Goal: Task Accomplishment & Management: Complete application form

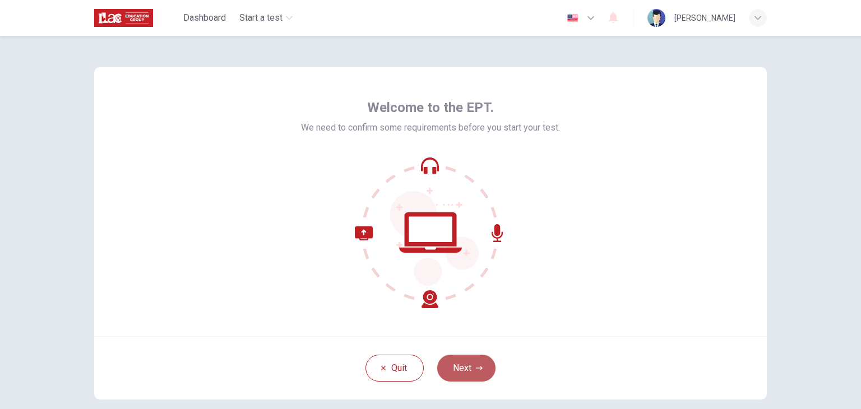
click at [464, 358] on button "Next" at bounding box center [466, 368] width 58 height 27
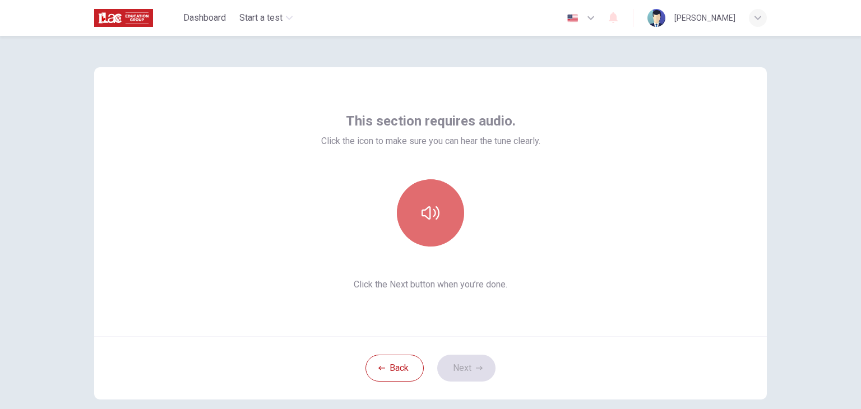
click at [438, 226] on button "button" at bounding box center [430, 212] width 67 height 67
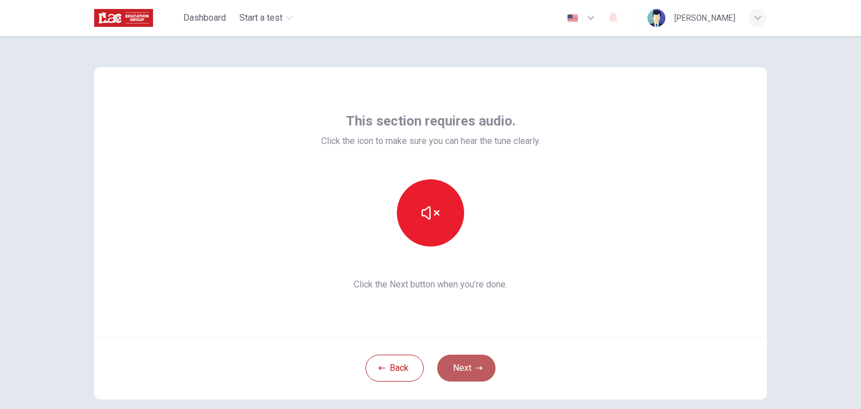
click at [473, 360] on button "Next" at bounding box center [466, 368] width 58 height 27
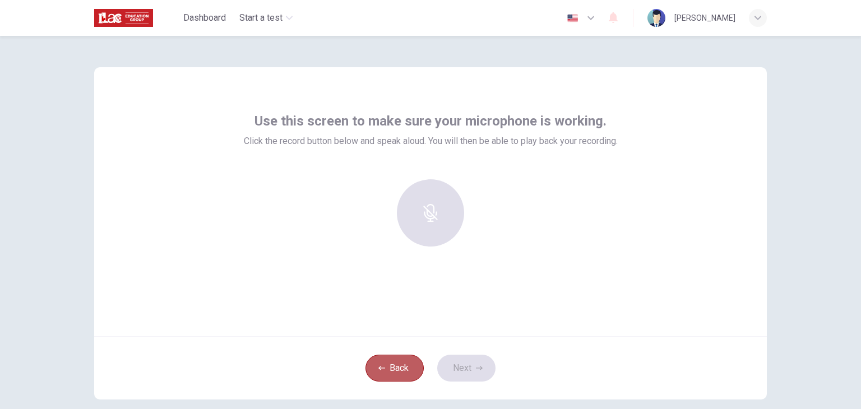
click at [392, 359] on button "Back" at bounding box center [394, 368] width 58 height 27
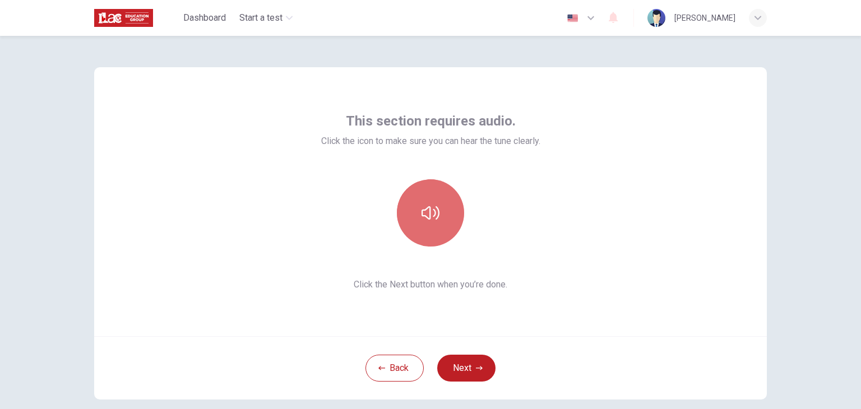
click at [426, 209] on icon "button" at bounding box center [430, 212] width 18 height 13
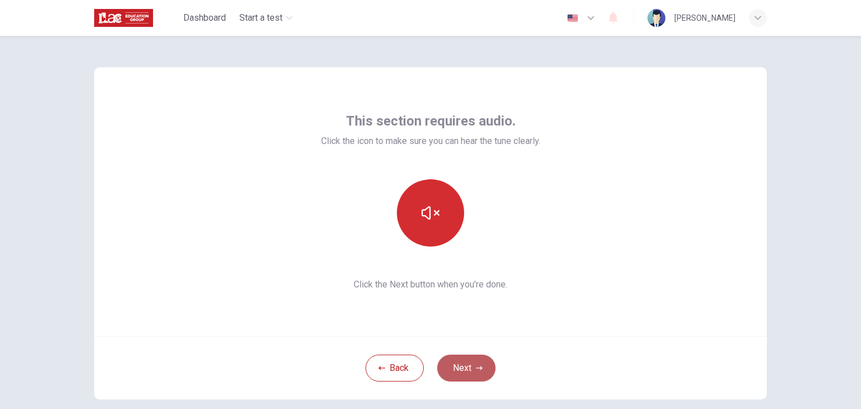
click at [467, 366] on button "Next" at bounding box center [466, 368] width 58 height 27
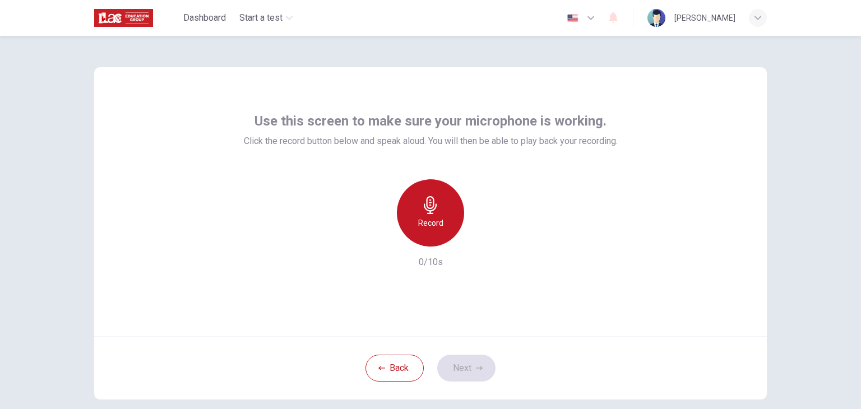
click at [421, 220] on h6 "Record" at bounding box center [430, 222] width 25 height 13
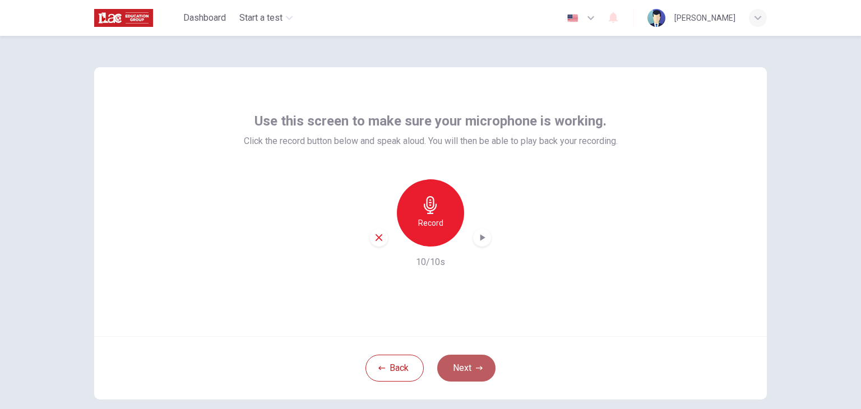
click at [471, 366] on button "Next" at bounding box center [466, 368] width 58 height 27
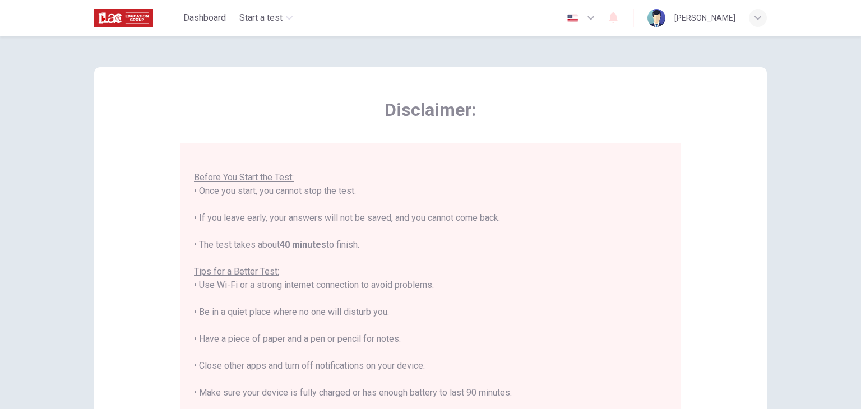
scroll to position [214, 0]
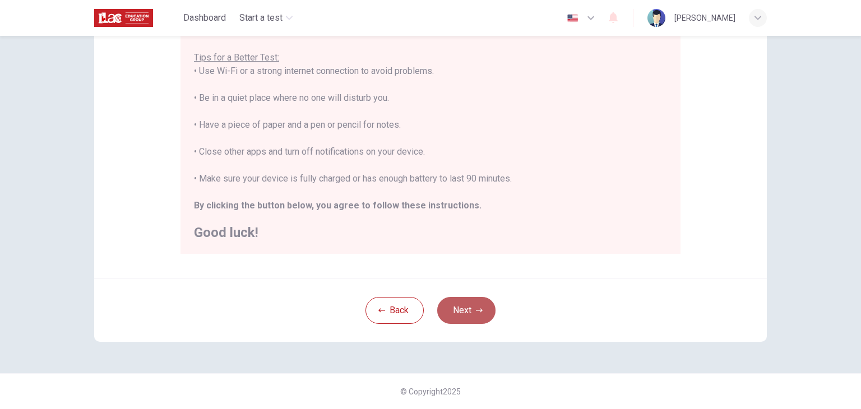
click at [452, 321] on button "Next" at bounding box center [466, 310] width 58 height 27
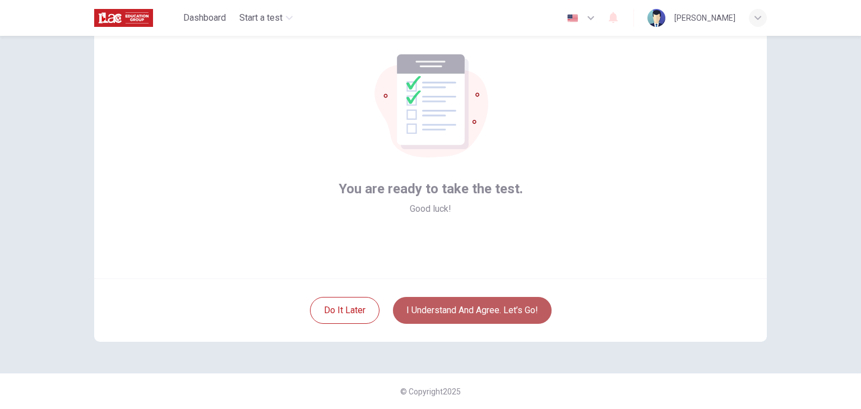
click at [452, 321] on button "I understand and agree. Let’s go!" at bounding box center [472, 310] width 159 height 27
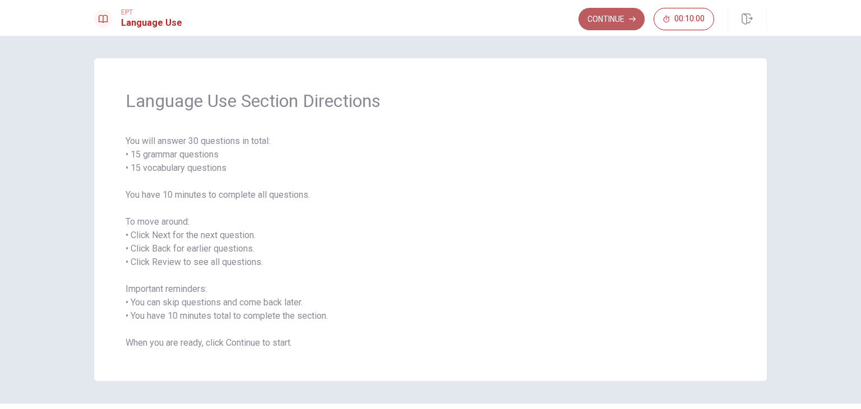
click at [590, 21] on button "Continue" at bounding box center [611, 19] width 66 height 22
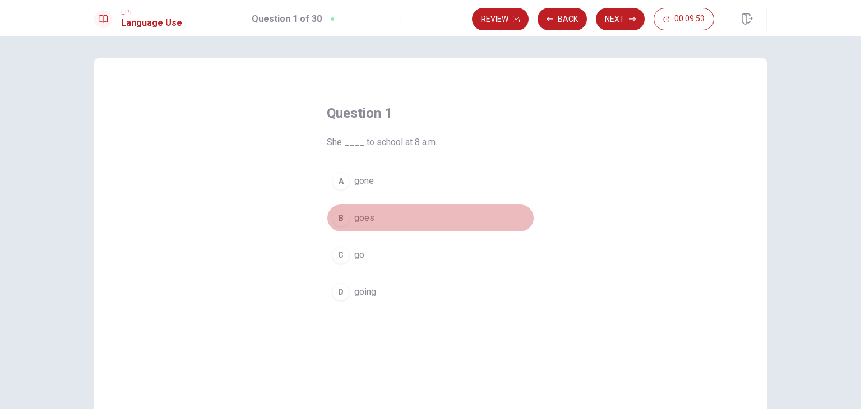
click at [360, 220] on span "goes" at bounding box center [364, 217] width 20 height 13
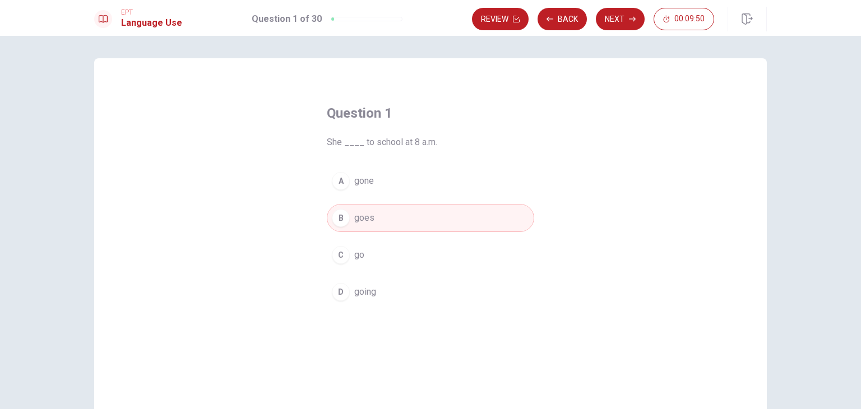
click at [359, 252] on span "go" at bounding box center [359, 254] width 10 height 13
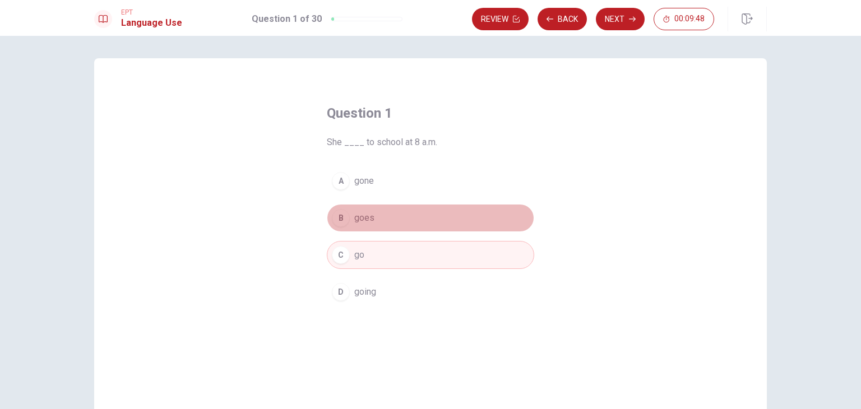
click at [365, 220] on span "goes" at bounding box center [364, 217] width 20 height 13
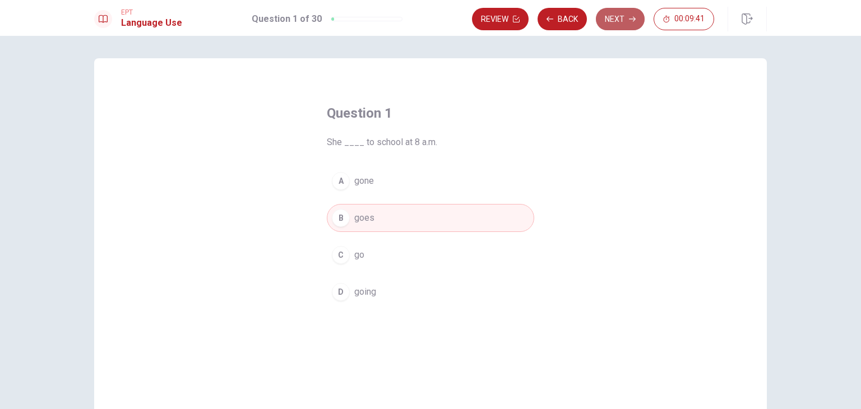
click at [630, 23] on button "Next" at bounding box center [620, 19] width 49 height 22
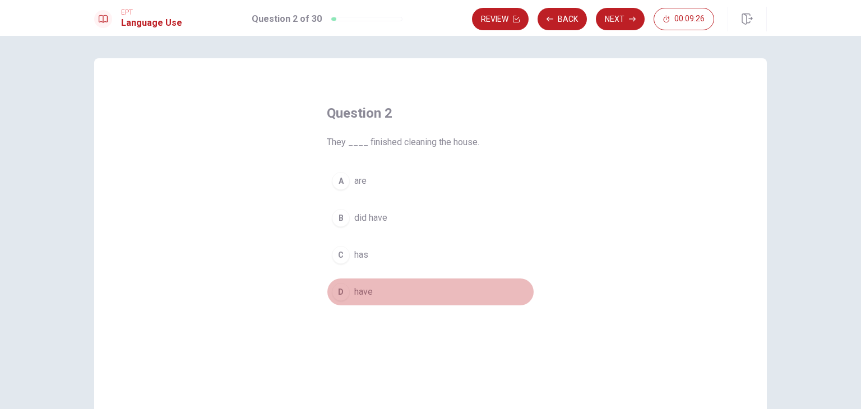
click at [361, 289] on span "have" at bounding box center [363, 291] width 18 height 13
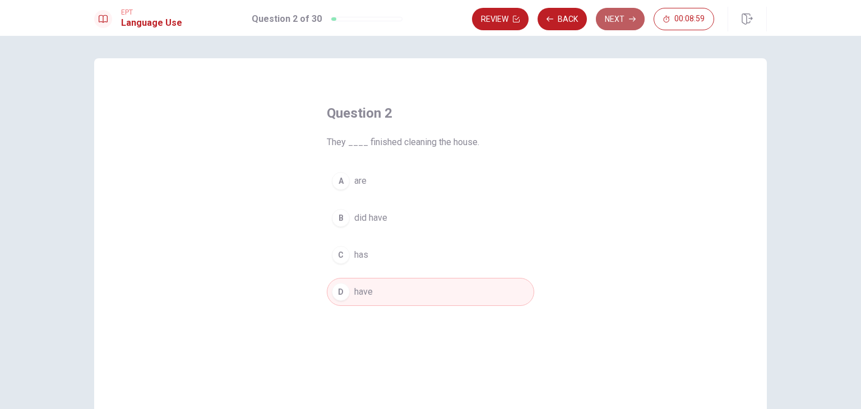
click at [614, 22] on button "Next" at bounding box center [620, 19] width 49 height 22
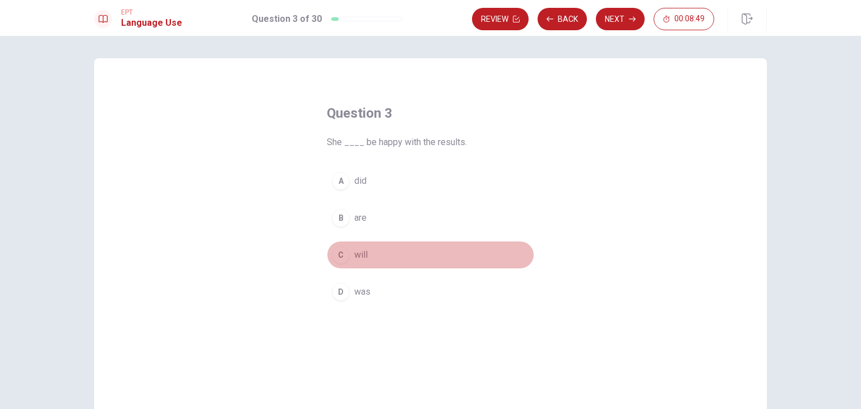
click at [357, 255] on span "will" at bounding box center [360, 254] width 13 height 13
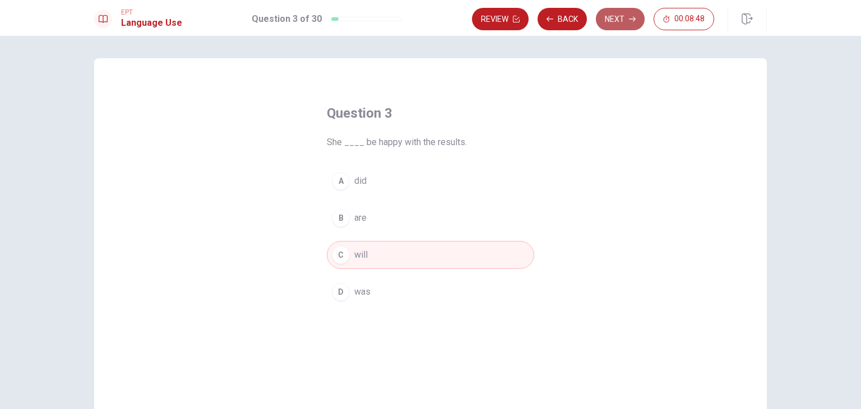
click at [615, 18] on button "Next" at bounding box center [620, 19] width 49 height 22
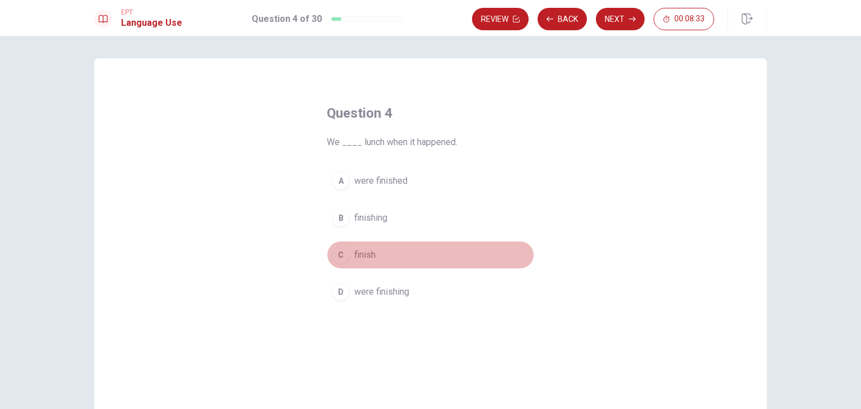
click at [358, 259] on span "finish" at bounding box center [364, 254] width 21 height 13
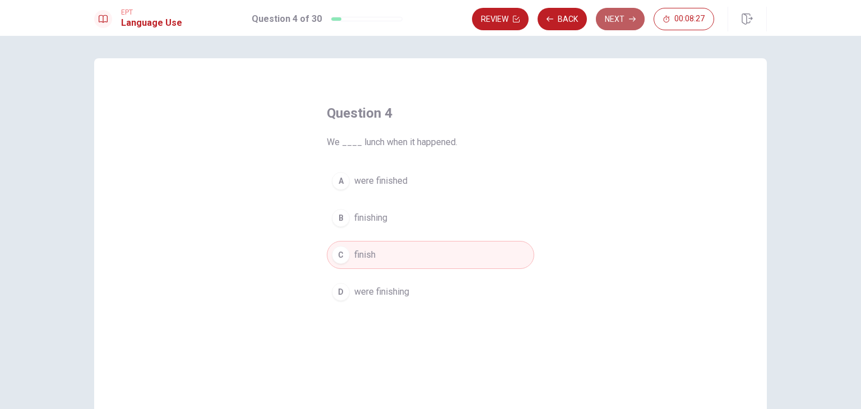
click at [616, 16] on button "Next" at bounding box center [620, 19] width 49 height 22
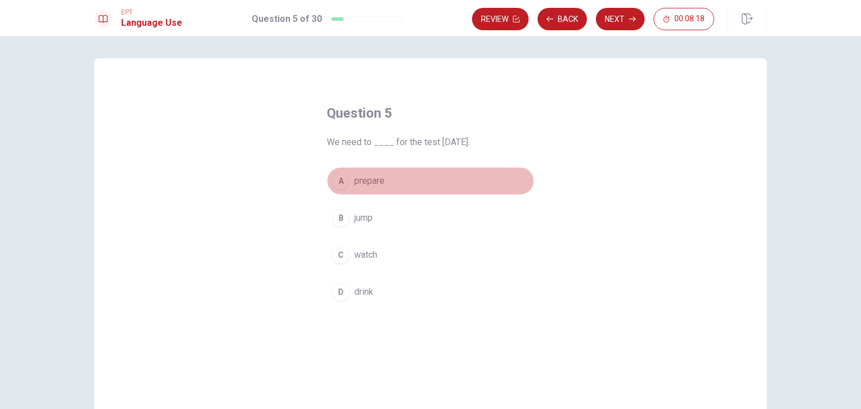
click at [378, 180] on span "prepare" at bounding box center [369, 180] width 30 height 13
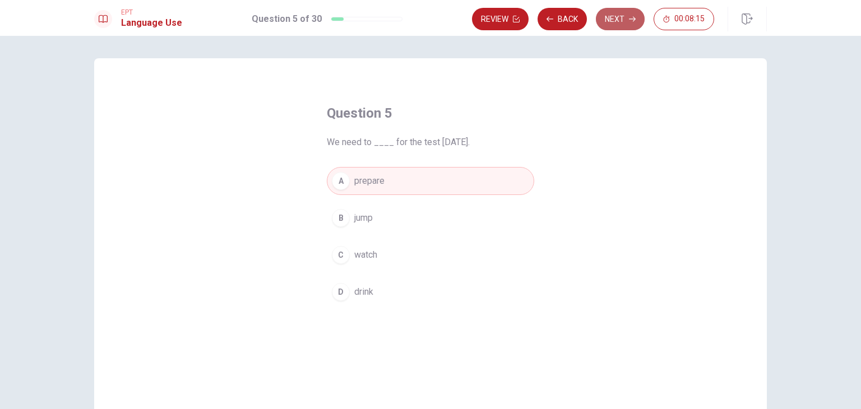
click at [623, 21] on button "Next" at bounding box center [620, 19] width 49 height 22
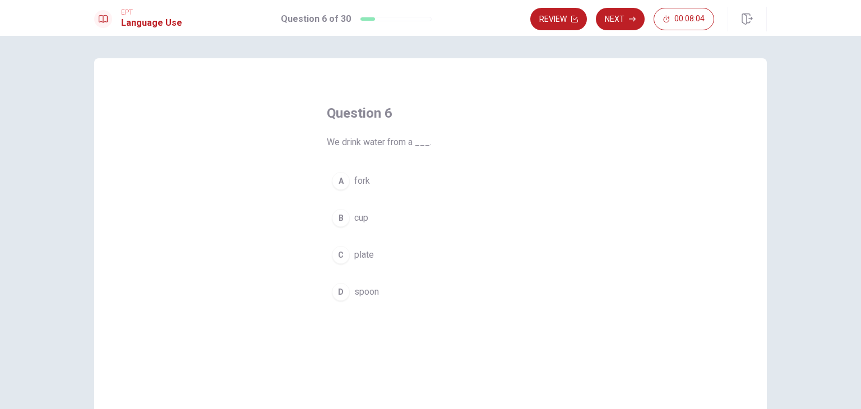
click at [342, 216] on div "B" at bounding box center [341, 218] width 18 height 18
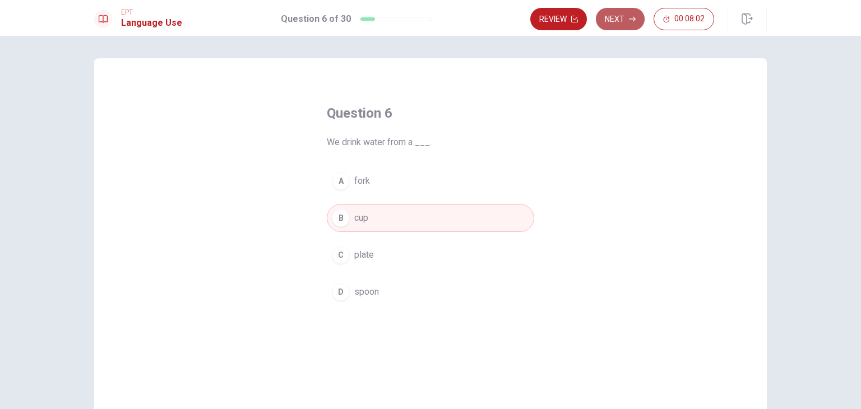
click at [622, 25] on button "Next" at bounding box center [620, 19] width 49 height 22
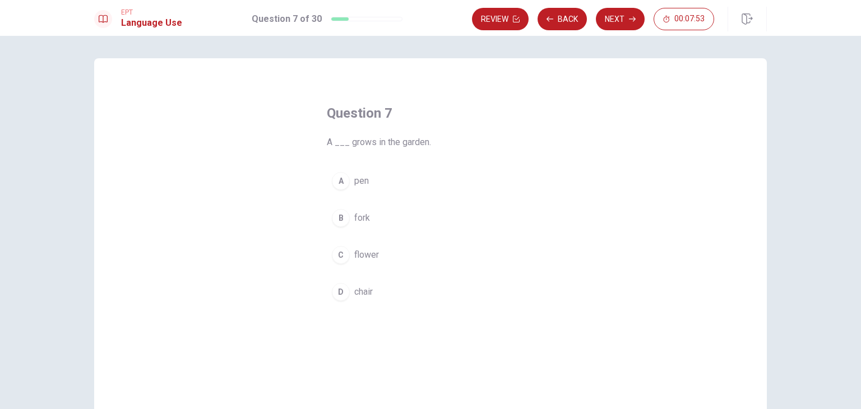
click at [365, 257] on span "flower" at bounding box center [366, 254] width 25 height 13
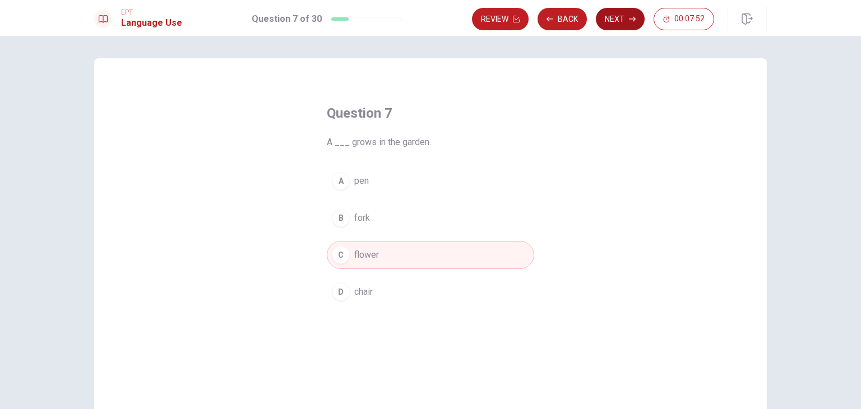
click at [621, 25] on button "Next" at bounding box center [620, 19] width 49 height 22
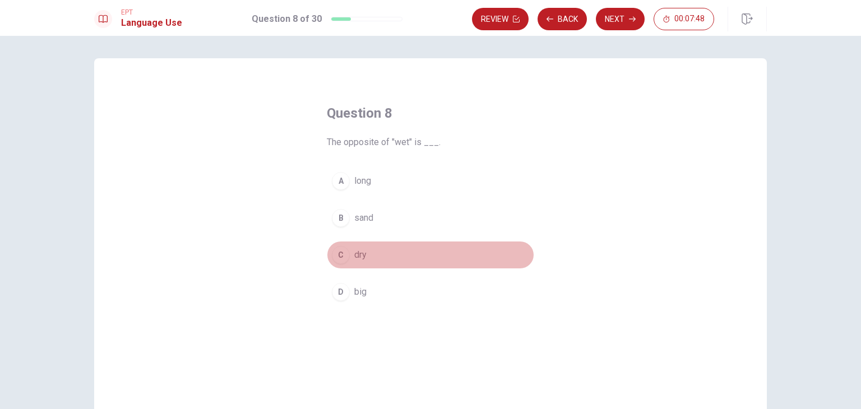
click at [348, 248] on button "C dry" at bounding box center [430, 255] width 207 height 28
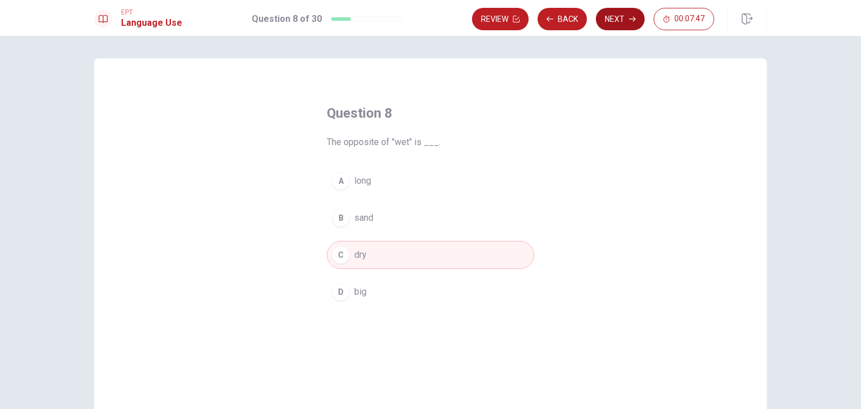
click at [620, 18] on button "Next" at bounding box center [620, 19] width 49 height 22
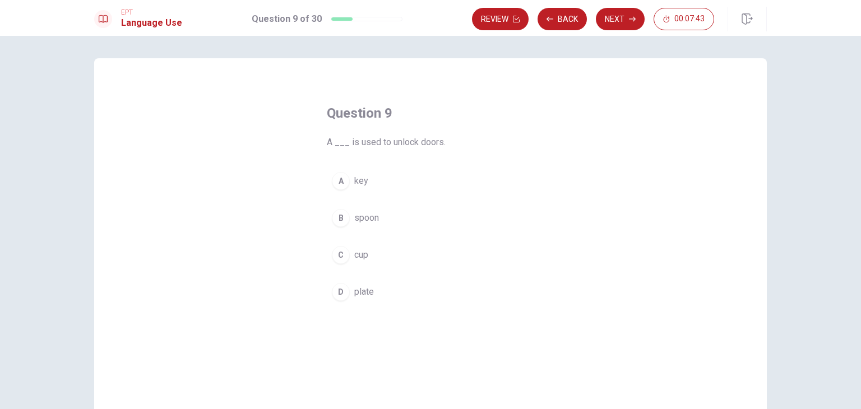
click at [349, 184] on button "A key" at bounding box center [430, 181] width 207 height 28
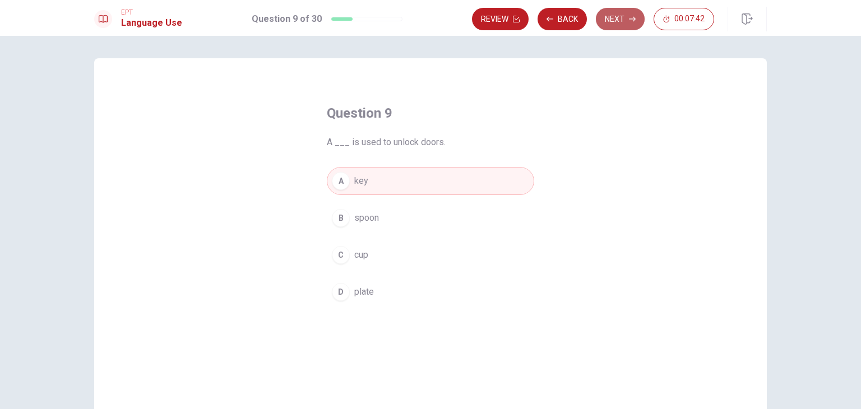
click at [626, 23] on button "Next" at bounding box center [620, 19] width 49 height 22
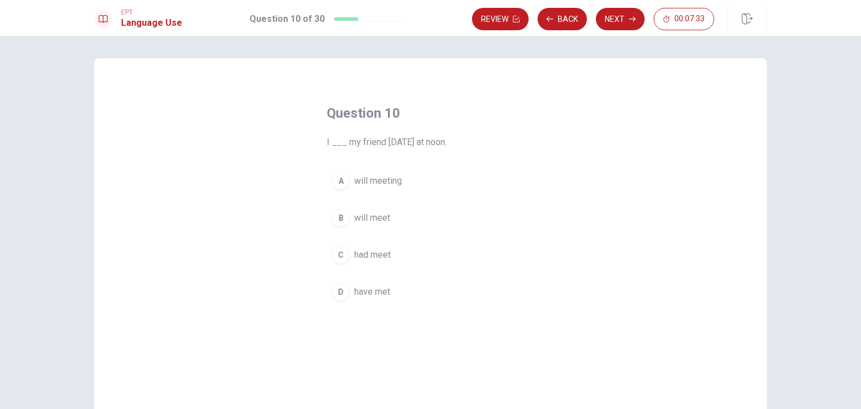
click at [382, 216] on span "will meet" at bounding box center [372, 217] width 36 height 13
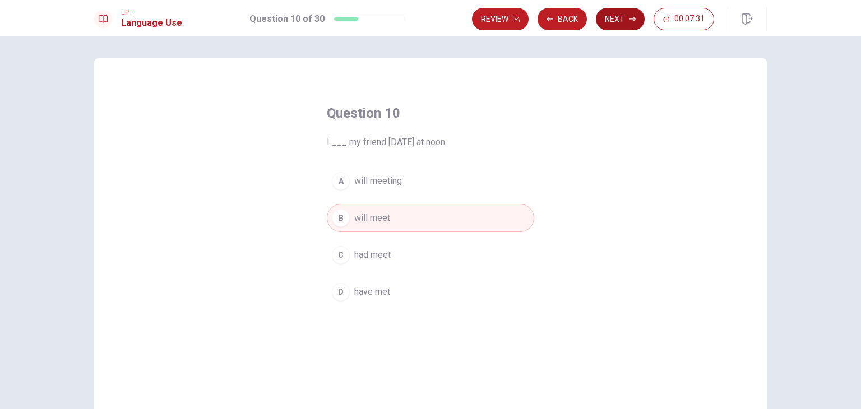
click at [622, 26] on button "Next" at bounding box center [620, 19] width 49 height 22
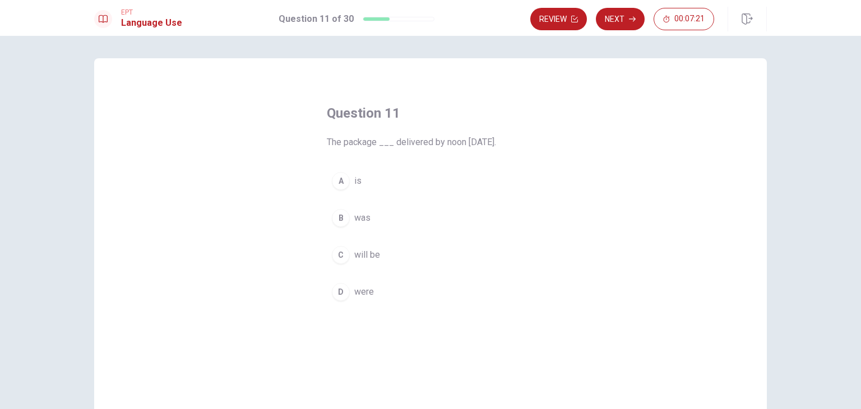
click at [358, 263] on button "C will be" at bounding box center [430, 255] width 207 height 28
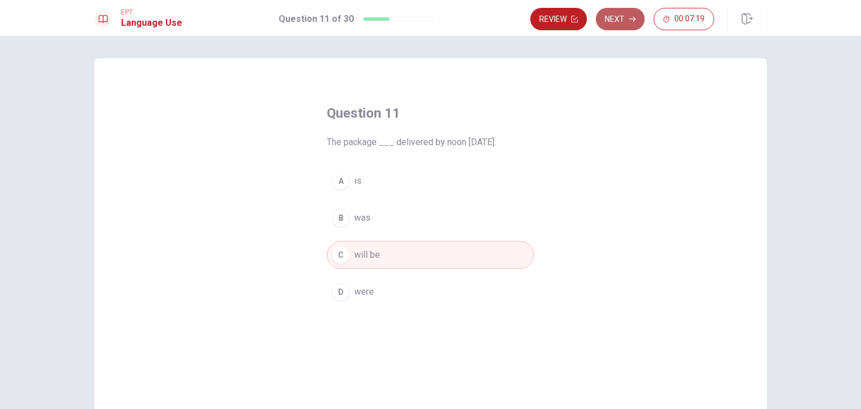
click at [623, 25] on button "Next" at bounding box center [620, 19] width 49 height 22
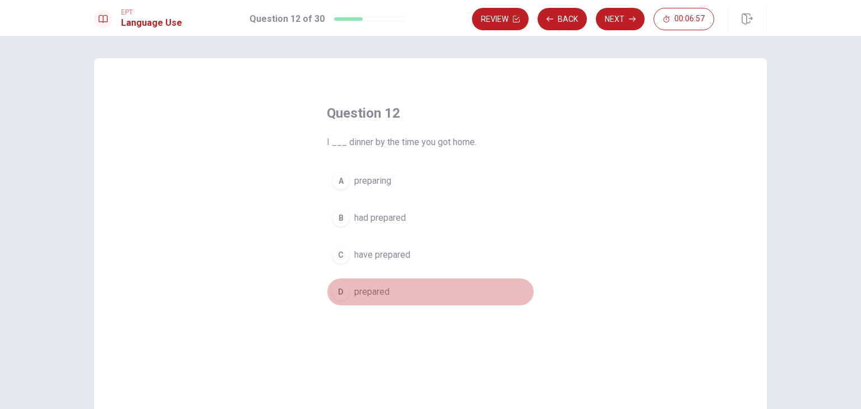
click at [369, 286] on span "prepared" at bounding box center [371, 291] width 35 height 13
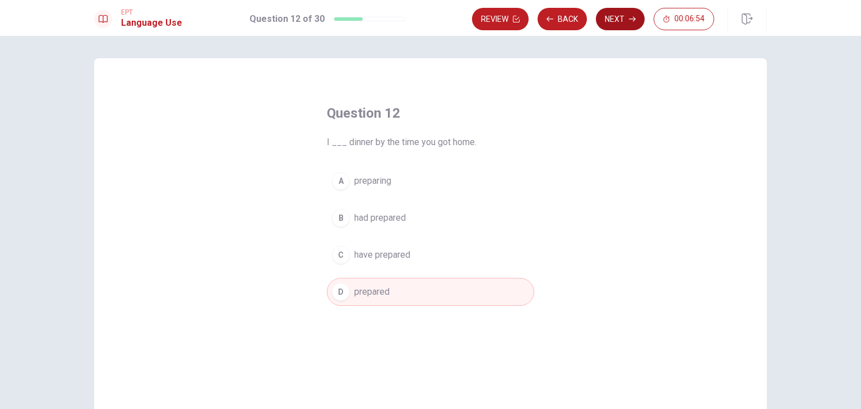
click at [623, 18] on button "Next" at bounding box center [620, 19] width 49 height 22
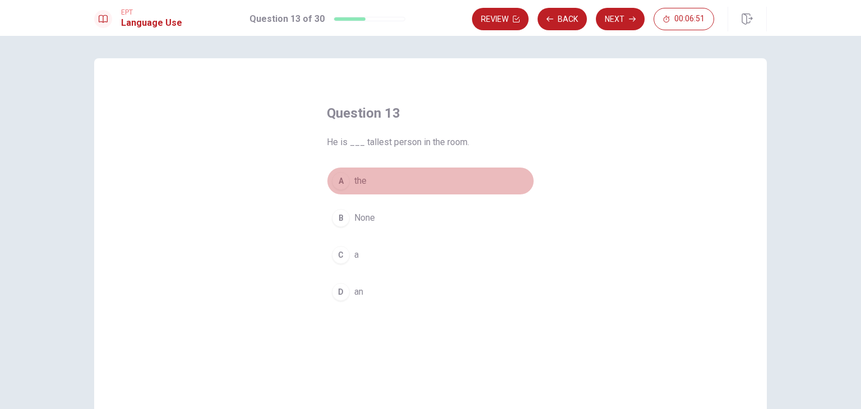
click at [355, 182] on span "the" at bounding box center [360, 180] width 12 height 13
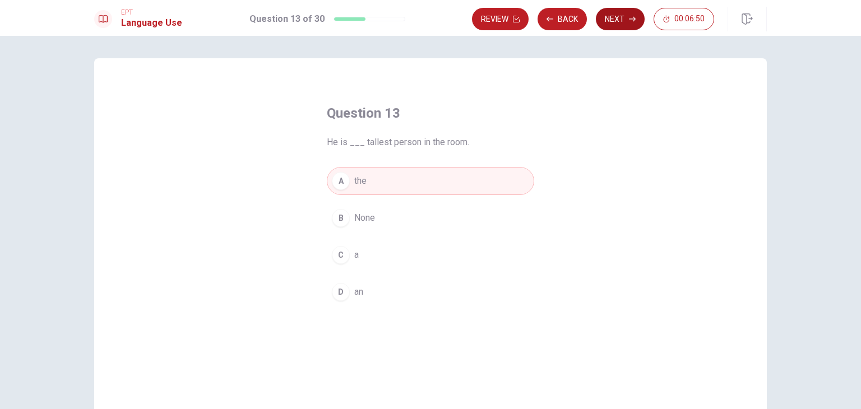
click at [625, 26] on button "Next" at bounding box center [620, 19] width 49 height 22
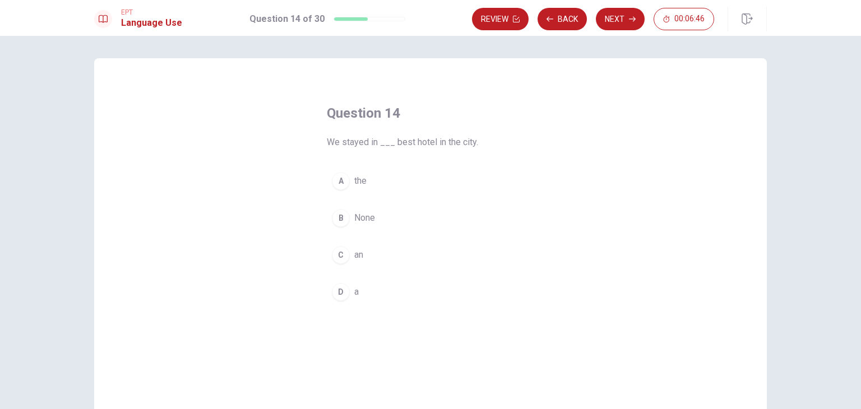
click at [356, 180] on span "the" at bounding box center [360, 180] width 12 height 13
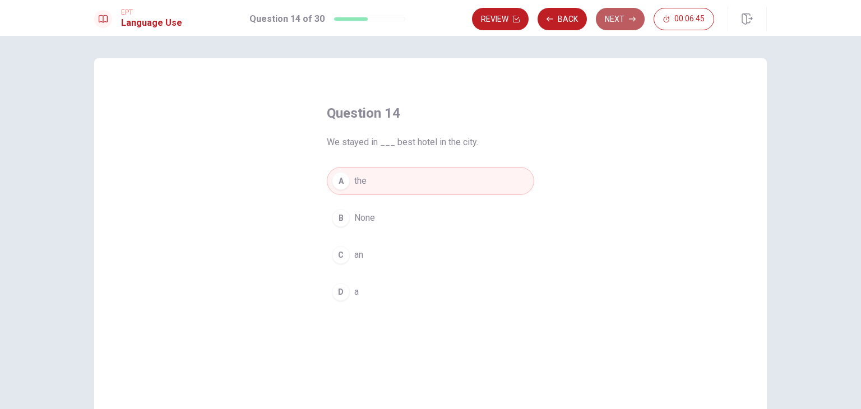
click at [621, 16] on button "Next" at bounding box center [620, 19] width 49 height 22
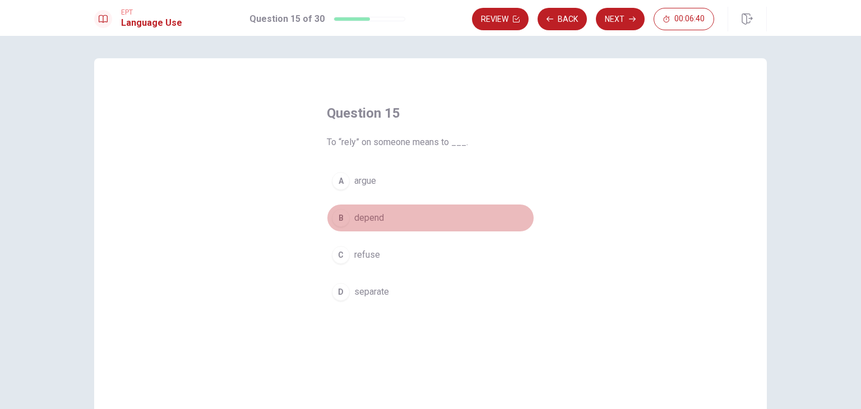
click at [369, 218] on span "depend" at bounding box center [369, 217] width 30 height 13
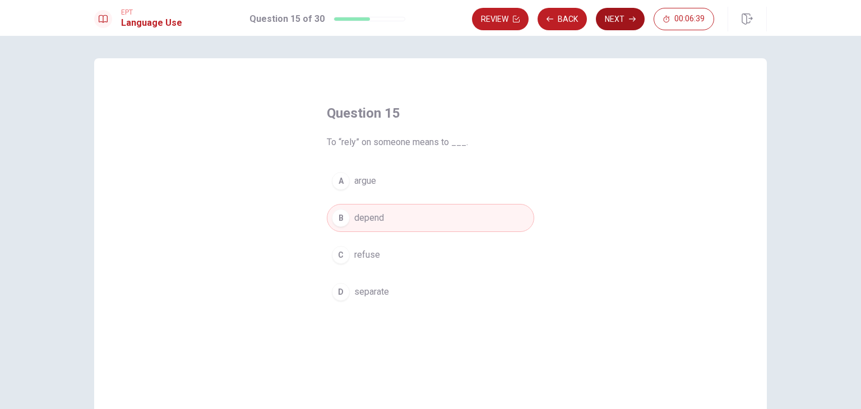
click at [611, 29] on button "Next" at bounding box center [620, 19] width 49 height 22
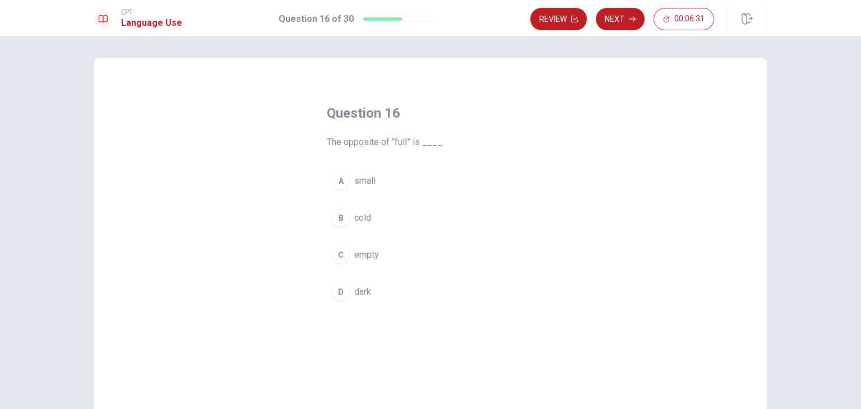
click at [355, 252] on span "empty" at bounding box center [366, 254] width 25 height 13
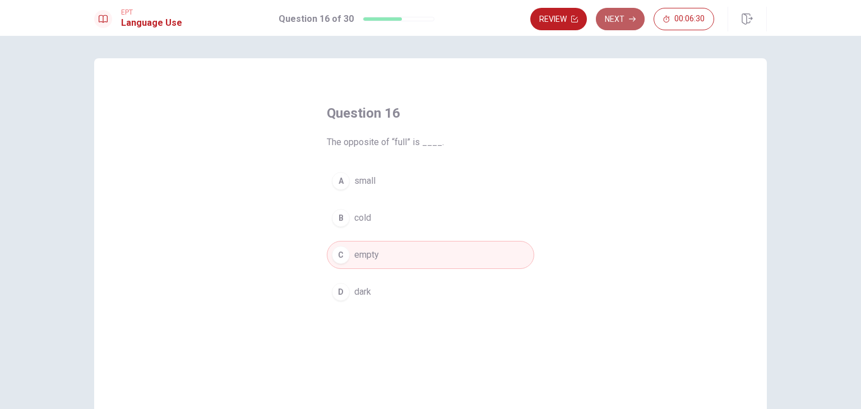
click at [619, 21] on button "Next" at bounding box center [620, 19] width 49 height 22
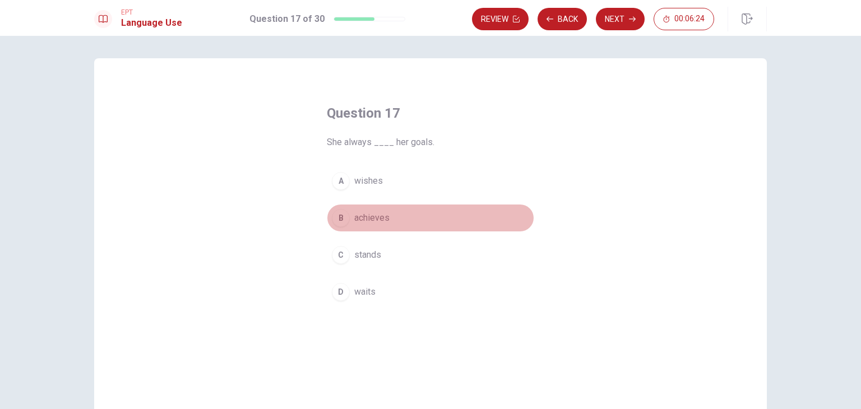
click at [380, 218] on span "achieves" at bounding box center [371, 217] width 35 height 13
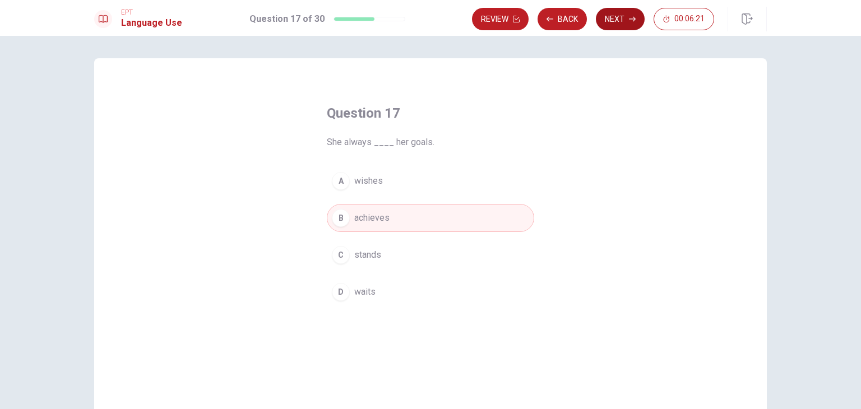
click at [619, 18] on button "Next" at bounding box center [620, 19] width 49 height 22
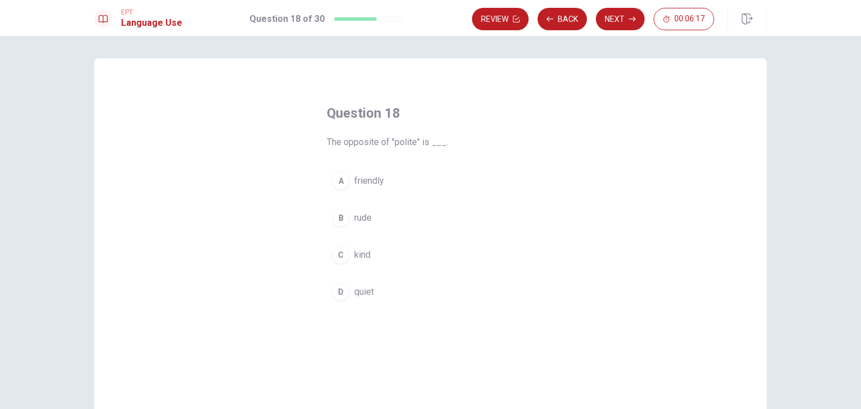
click at [361, 218] on span "rude" at bounding box center [362, 217] width 17 height 13
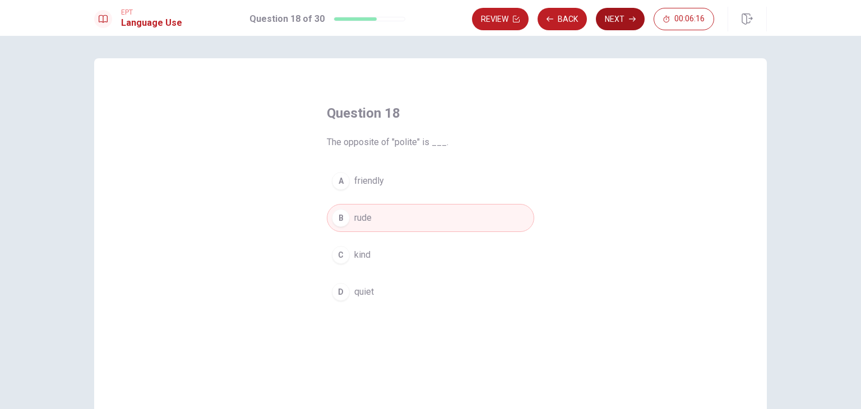
click at [618, 17] on button "Next" at bounding box center [620, 19] width 49 height 22
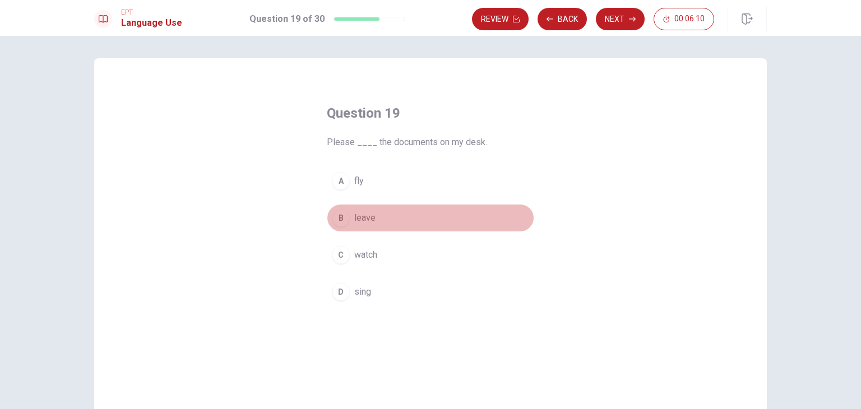
click at [368, 216] on span "leave" at bounding box center [364, 217] width 21 height 13
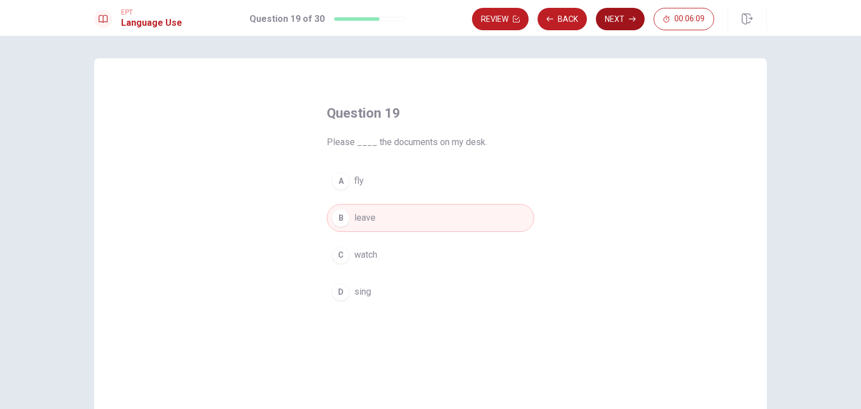
click at [627, 16] on button "Next" at bounding box center [620, 19] width 49 height 22
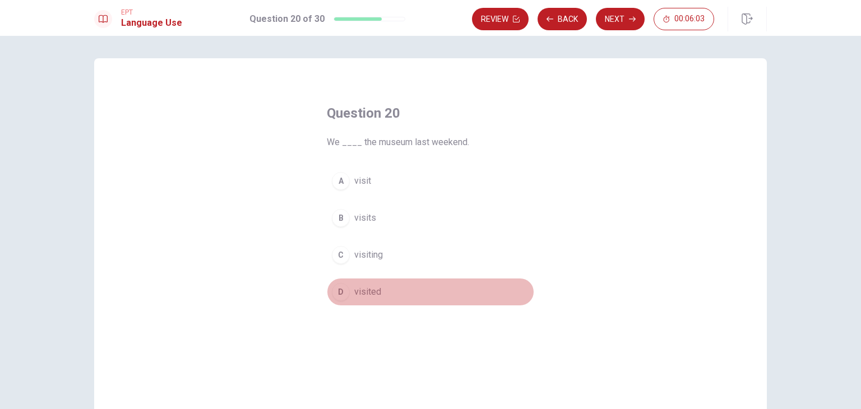
click at [363, 289] on span "visited" at bounding box center [367, 291] width 27 height 13
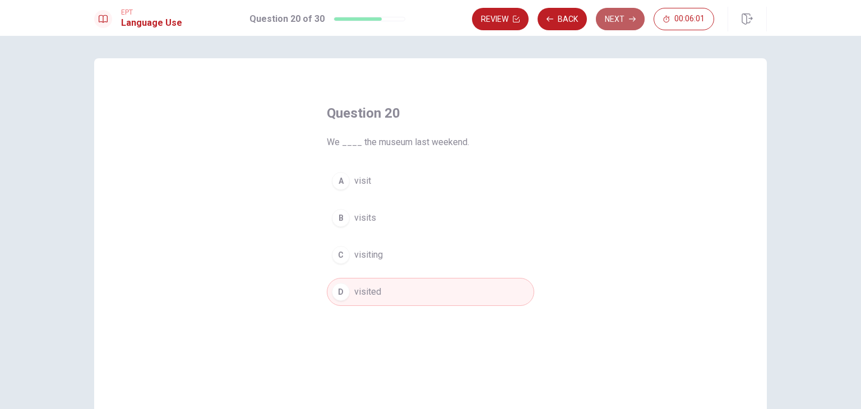
click at [624, 18] on button "Next" at bounding box center [620, 19] width 49 height 22
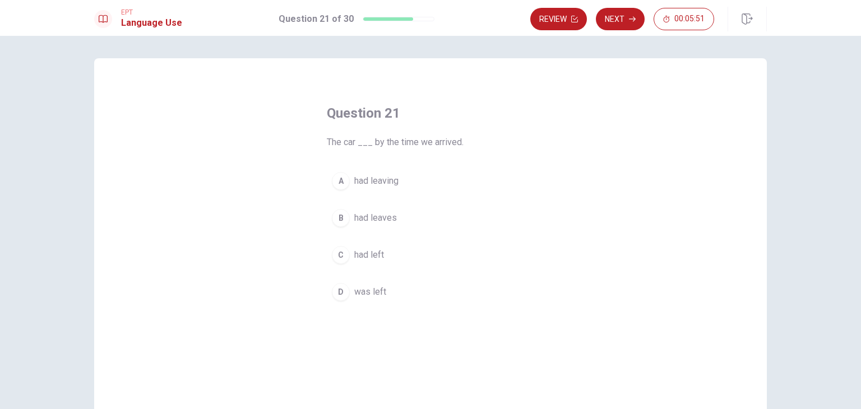
click at [365, 249] on span "had left" at bounding box center [369, 254] width 30 height 13
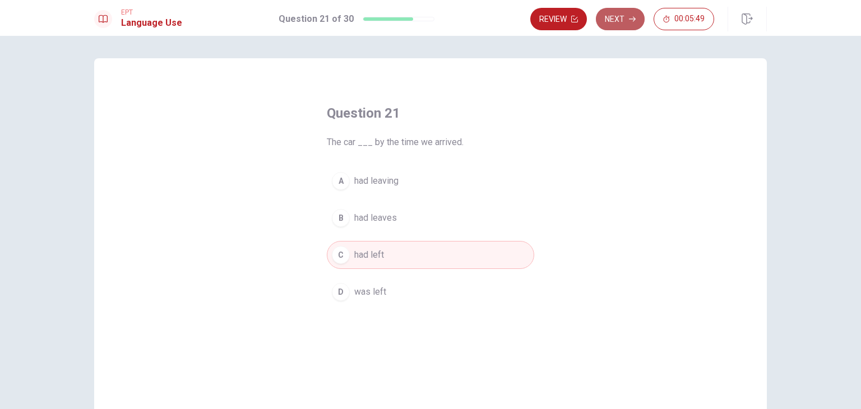
click at [615, 25] on button "Next" at bounding box center [620, 19] width 49 height 22
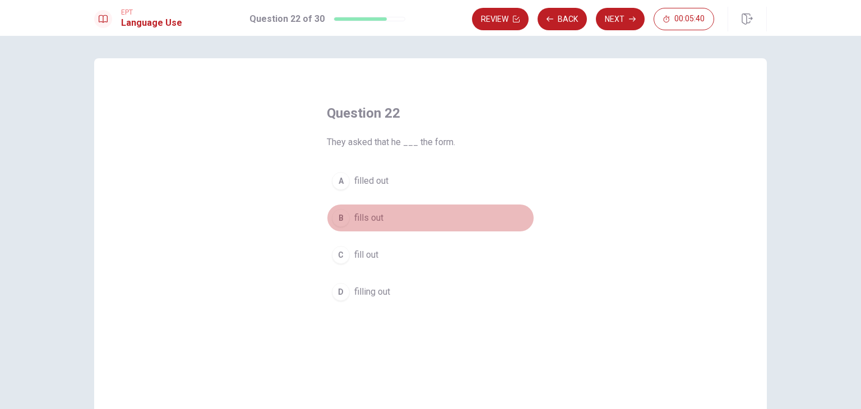
click at [355, 216] on span "fills out" at bounding box center [368, 217] width 29 height 13
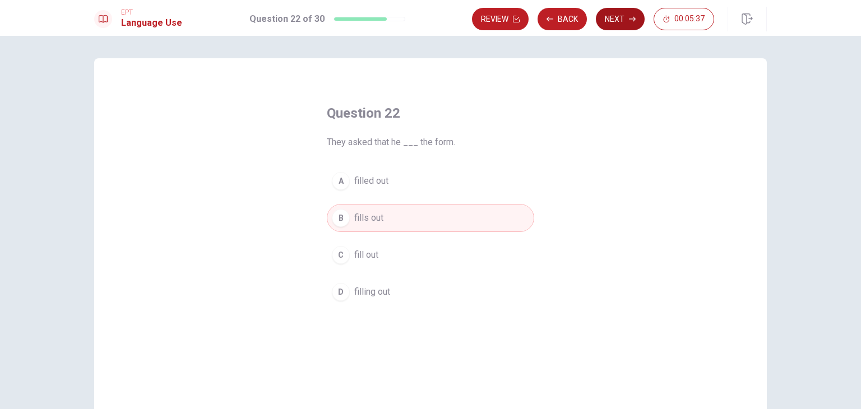
click at [620, 21] on button "Next" at bounding box center [620, 19] width 49 height 22
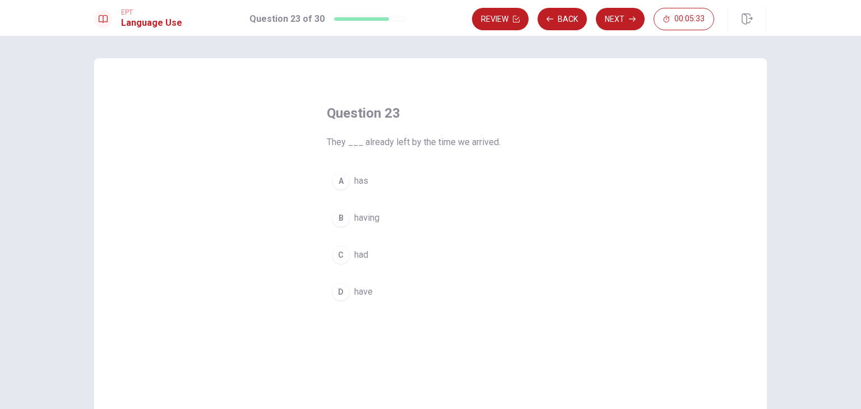
click at [357, 252] on span "had" at bounding box center [361, 254] width 14 height 13
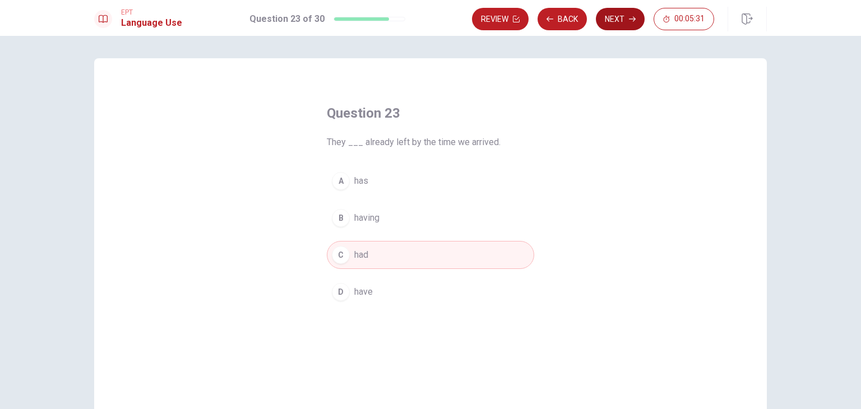
click at [610, 24] on button "Next" at bounding box center [620, 19] width 49 height 22
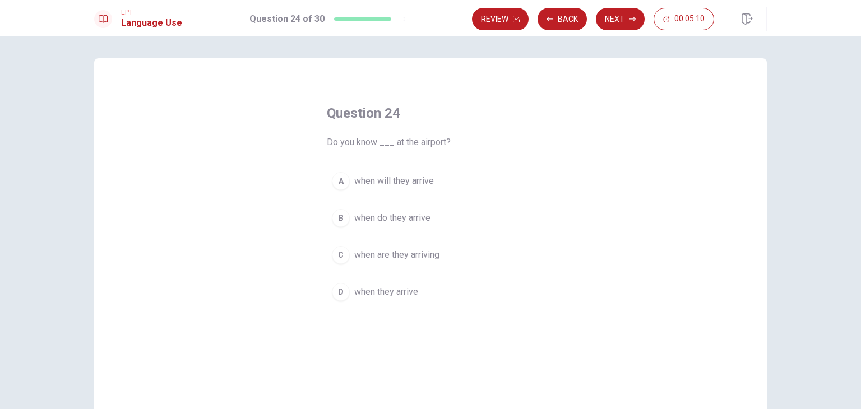
click at [383, 256] on span "when are they arriving" at bounding box center [396, 254] width 85 height 13
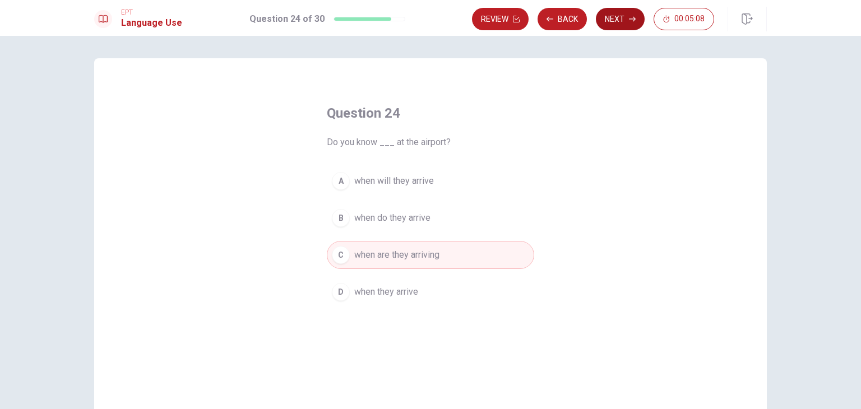
click at [617, 13] on button "Next" at bounding box center [620, 19] width 49 height 22
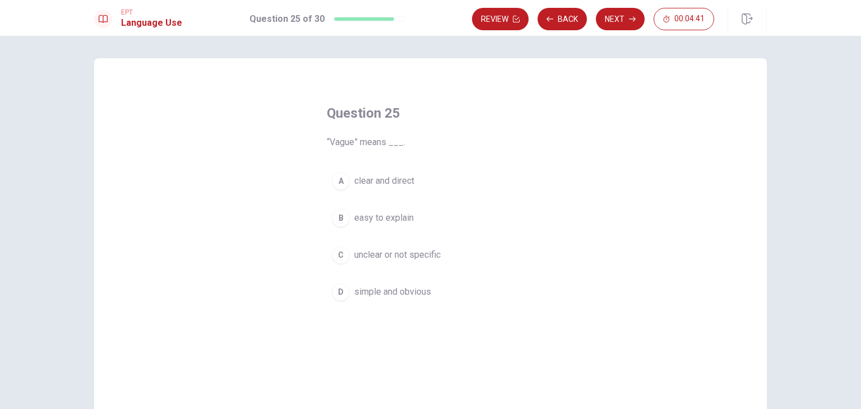
click at [388, 253] on span "unclear or not specific" at bounding box center [397, 254] width 86 height 13
click at [638, 2] on div "EPT Language Use Question 25 of 30 Review Back Next 00:04:39" at bounding box center [430, 18] width 861 height 36
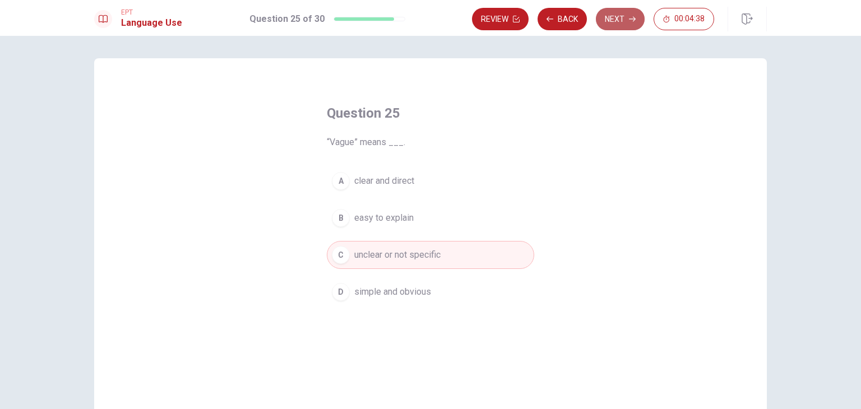
click at [626, 17] on button "Next" at bounding box center [620, 19] width 49 height 22
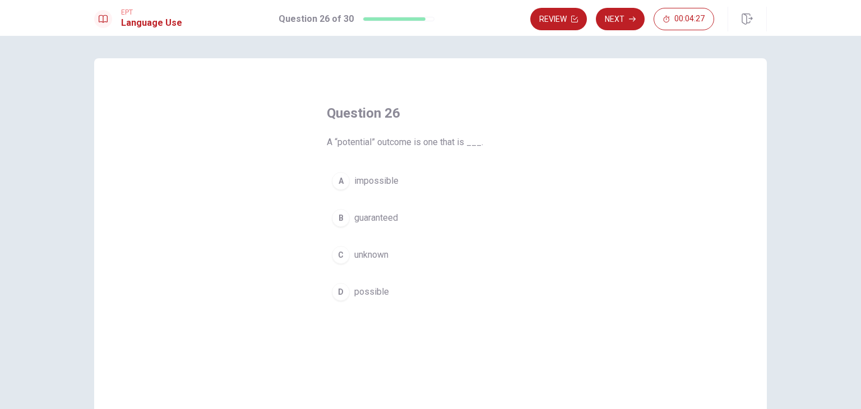
click at [364, 289] on span "possible" at bounding box center [371, 291] width 35 height 13
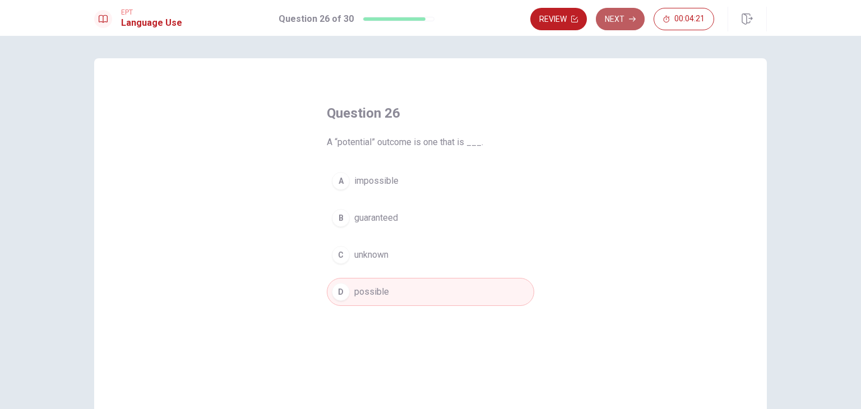
click at [615, 20] on button "Next" at bounding box center [620, 19] width 49 height 22
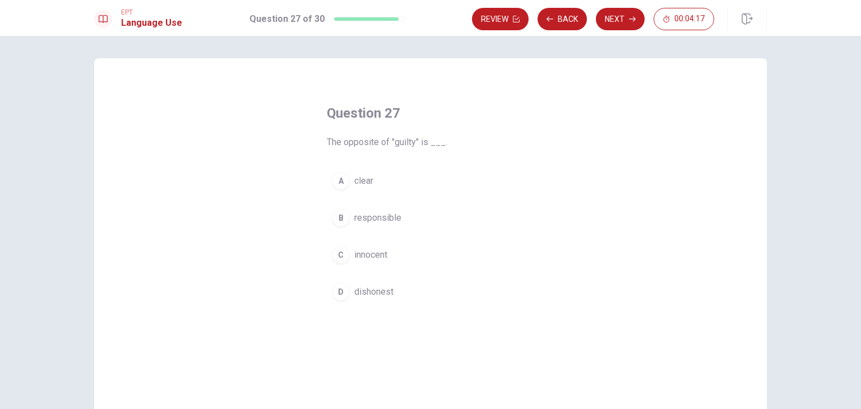
click at [363, 252] on span "innocent" at bounding box center [370, 254] width 33 height 13
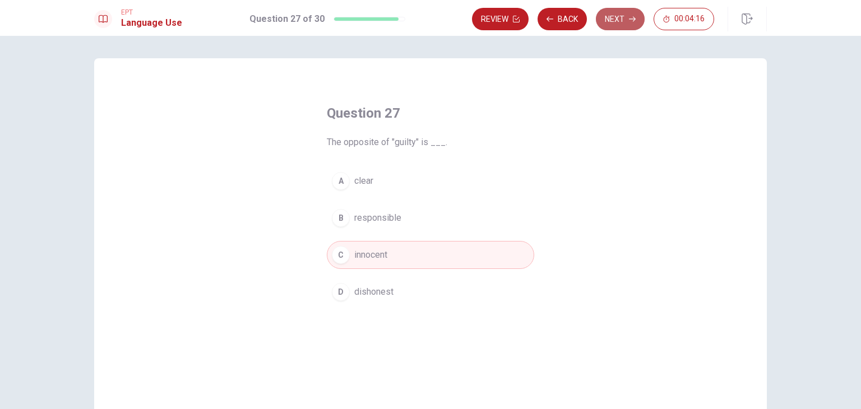
click at [612, 16] on button "Next" at bounding box center [620, 19] width 49 height 22
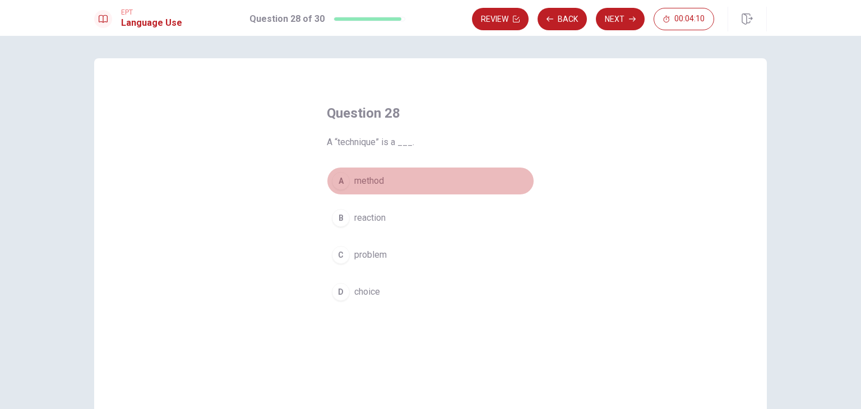
click at [369, 178] on span "method" at bounding box center [369, 180] width 30 height 13
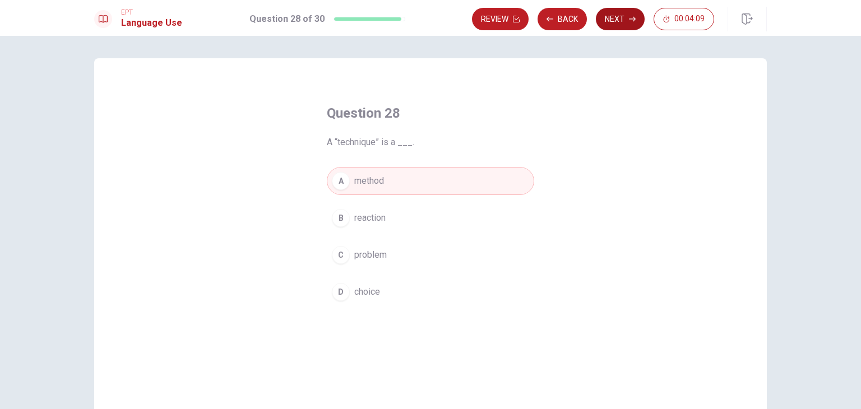
click at [617, 14] on button "Next" at bounding box center [620, 19] width 49 height 22
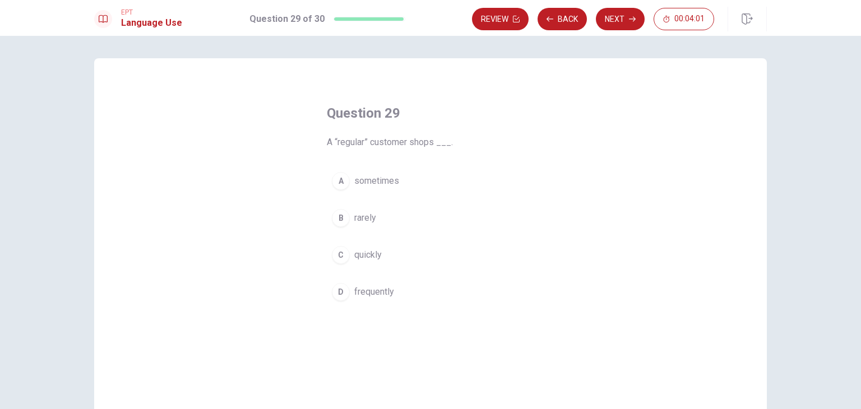
click at [366, 254] on span "quickly" at bounding box center [367, 254] width 27 height 13
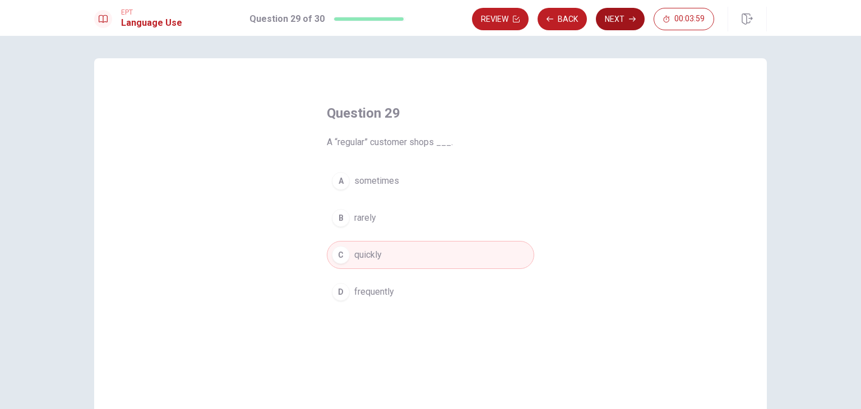
click at [616, 24] on button "Next" at bounding box center [620, 19] width 49 height 22
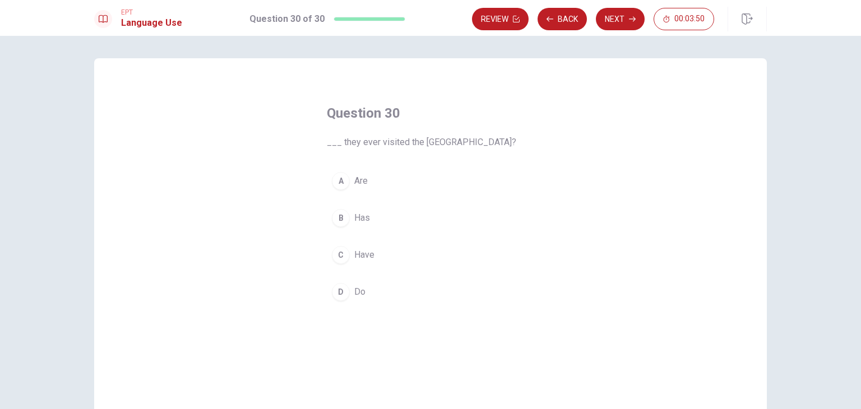
click at [363, 253] on span "Have" at bounding box center [364, 254] width 20 height 13
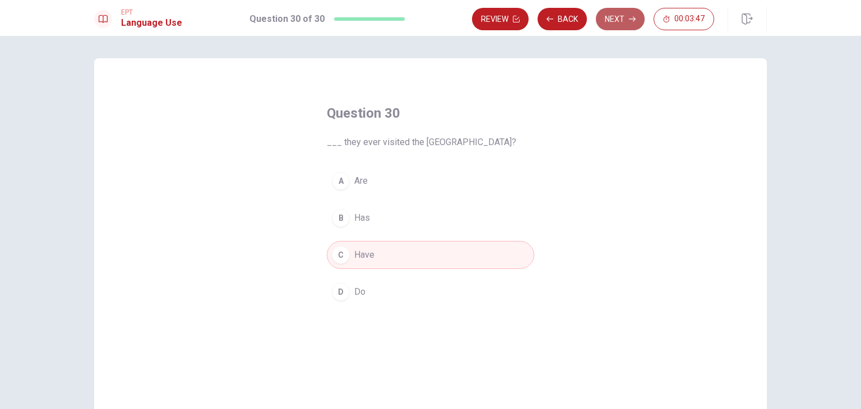
click at [613, 20] on button "Next" at bounding box center [620, 19] width 49 height 22
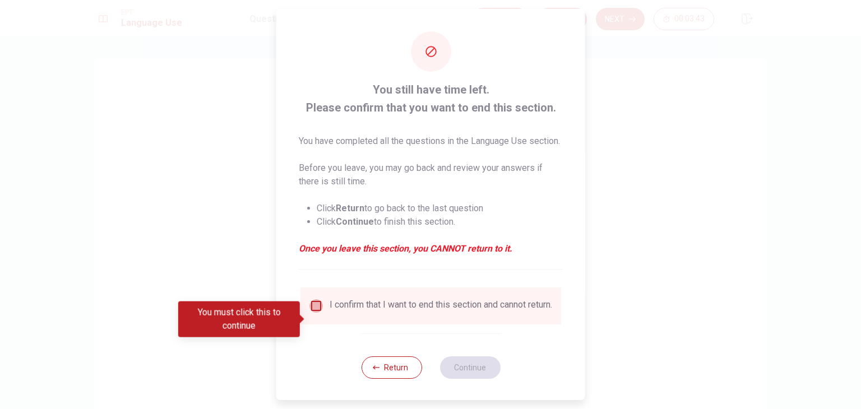
click at [314, 313] on input "You must click this to continue" at bounding box center [315, 305] width 13 height 13
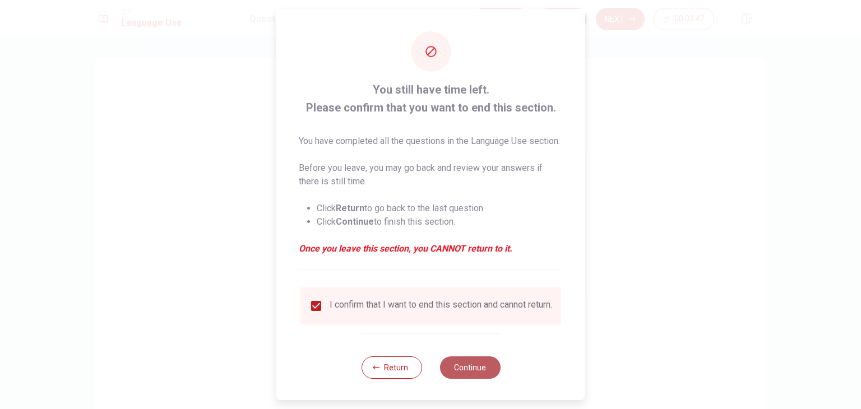
click at [468, 379] on button "Continue" at bounding box center [469, 367] width 61 height 22
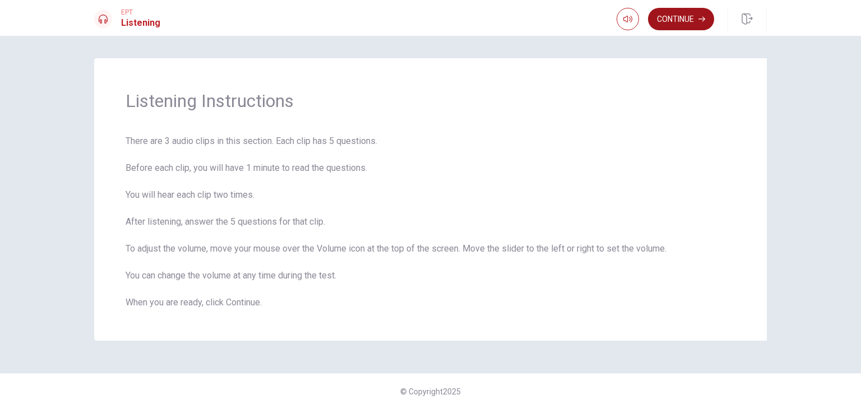
click at [676, 27] on button "Continue" at bounding box center [681, 19] width 66 height 22
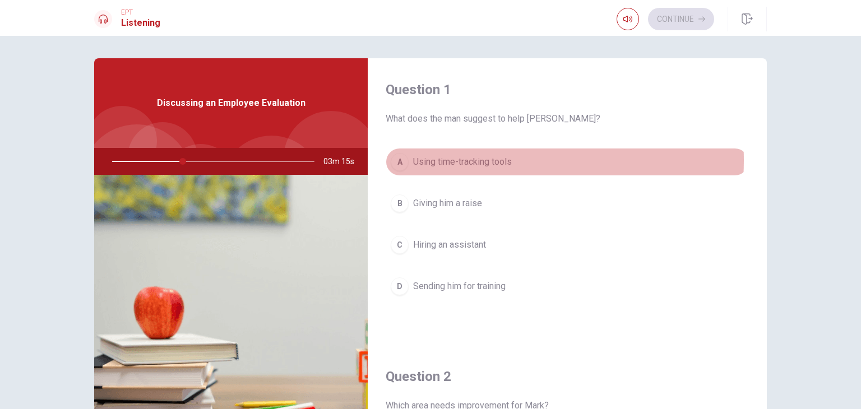
click at [476, 160] on span "Using time-tracking tools" at bounding box center [462, 161] width 99 height 13
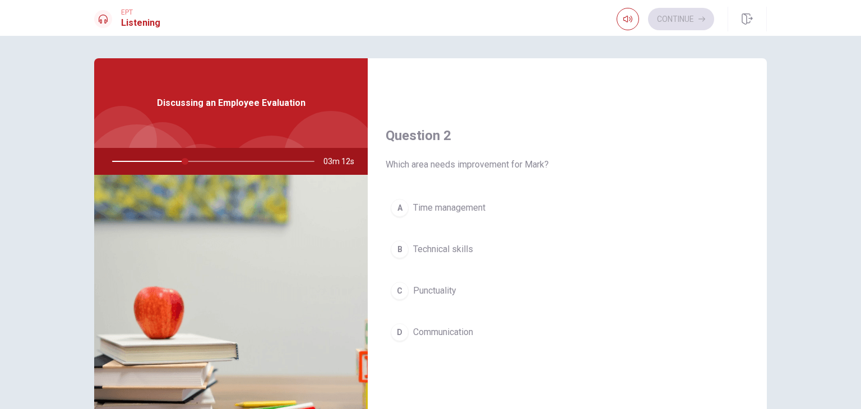
scroll to position [242, 0]
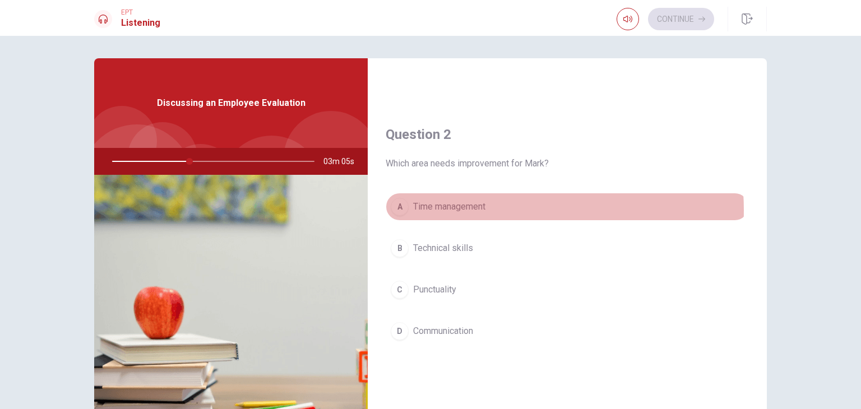
click at [485, 209] on span "Time management" at bounding box center [449, 206] width 72 height 13
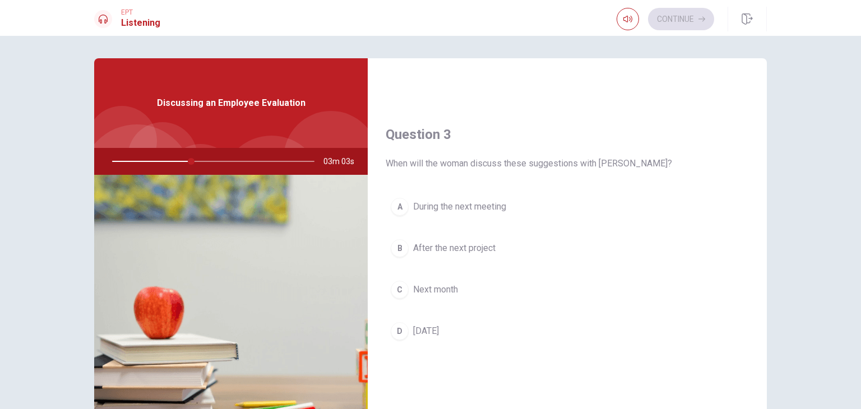
scroll to position [530, 0]
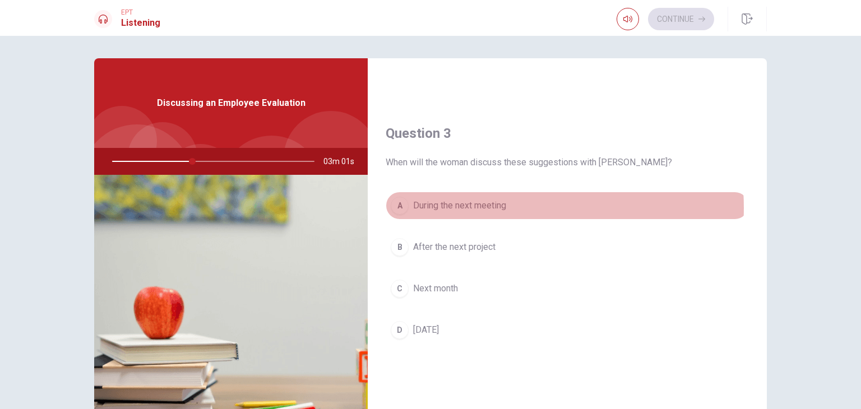
click at [486, 206] on span "During the next meeting" at bounding box center [459, 205] width 93 height 13
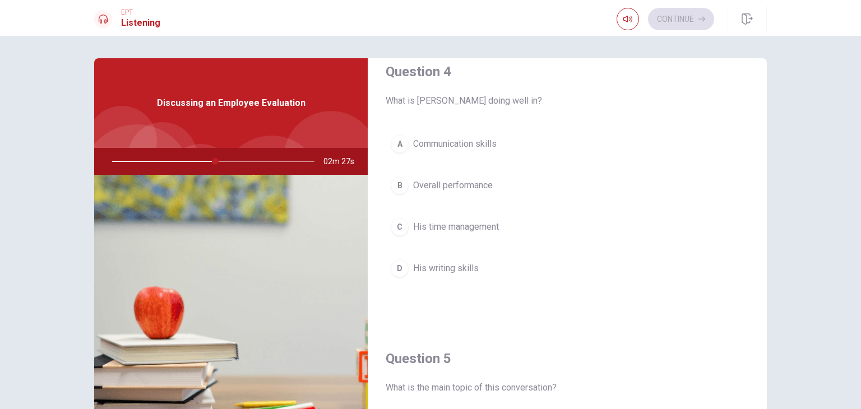
scroll to position [878, 0]
click at [477, 190] on button "B Overall performance" at bounding box center [566, 186] width 363 height 28
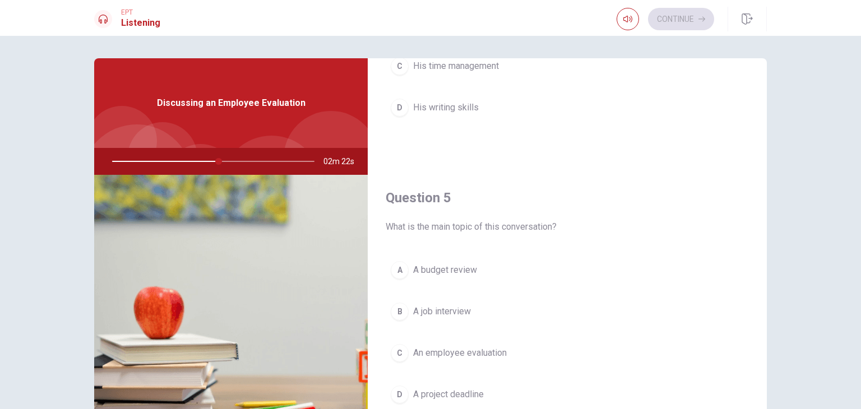
scroll to position [1040, 0]
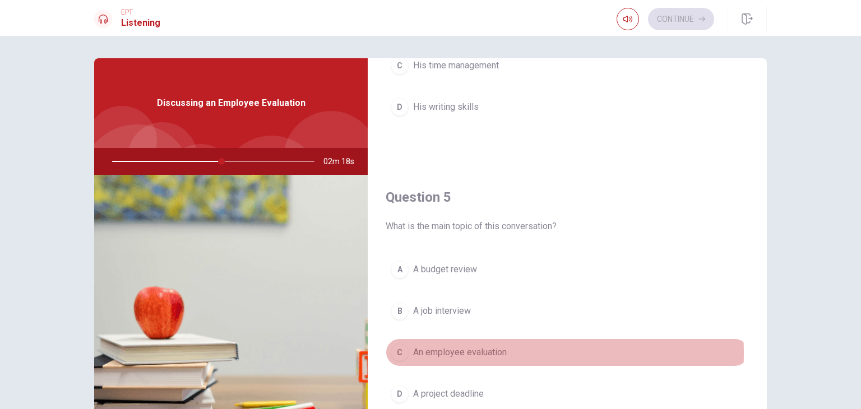
click at [477, 348] on span "An employee evaluation" at bounding box center [460, 352] width 94 height 13
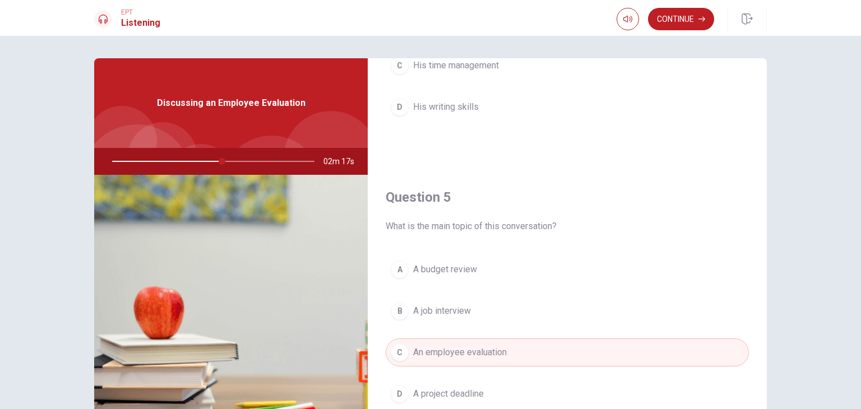
scroll to position [97, 0]
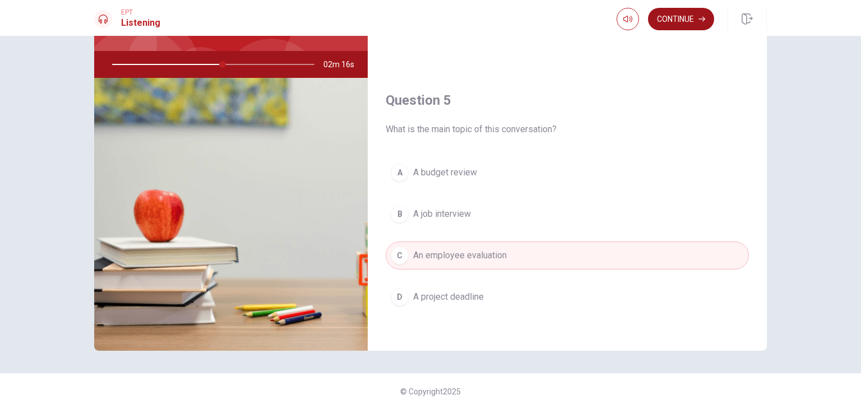
click at [681, 18] on button "Continue" at bounding box center [681, 19] width 66 height 22
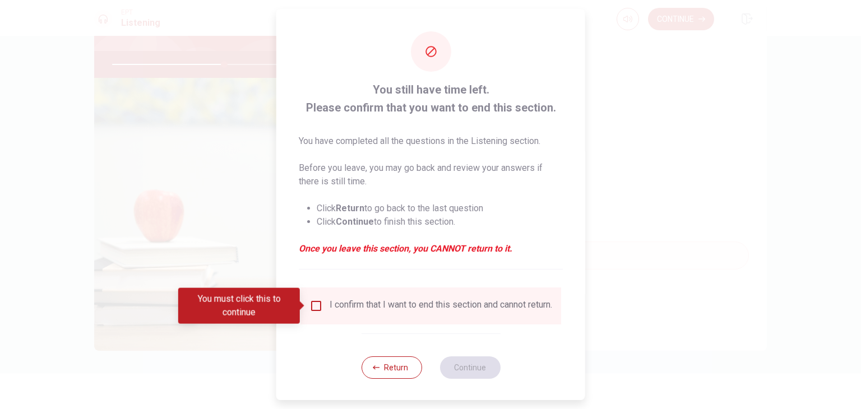
click at [310, 312] on input "You must click this to continue" at bounding box center [315, 305] width 13 height 13
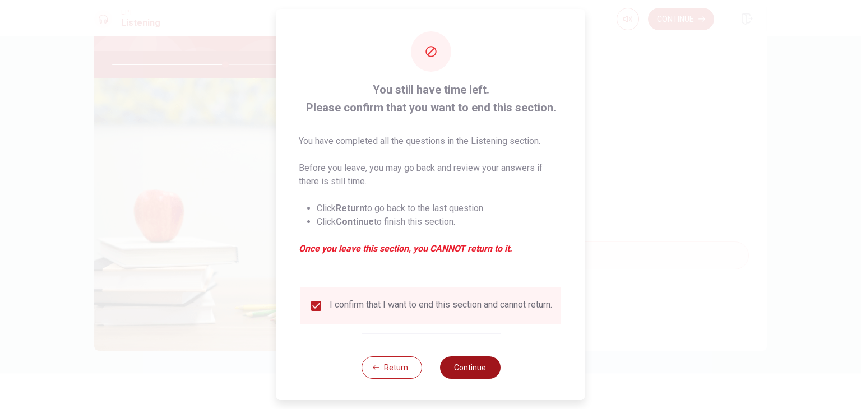
click at [458, 379] on button "Continue" at bounding box center [469, 367] width 61 height 22
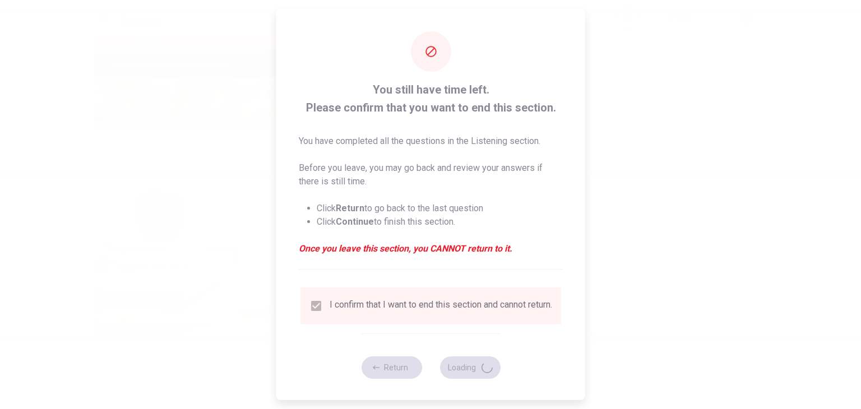
type input "57"
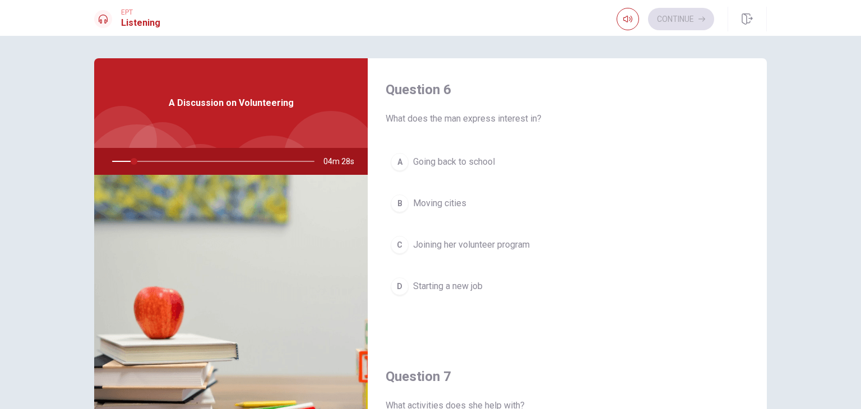
scroll to position [54, 0]
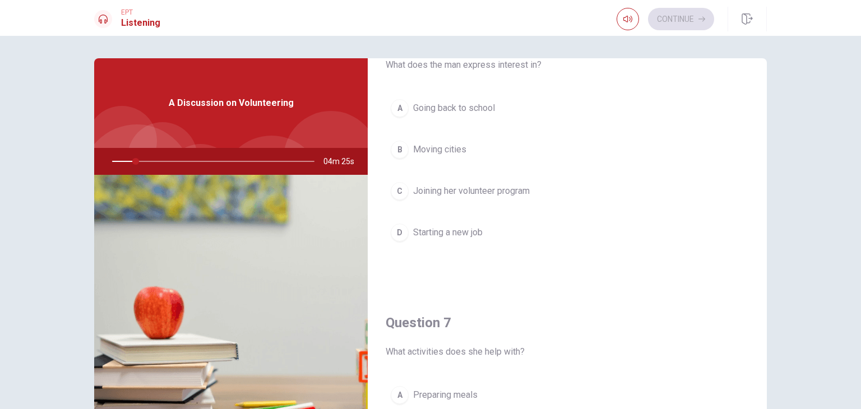
drag, startPoint x: 132, startPoint y: 160, endPoint x: 139, endPoint y: 161, distance: 6.7
click at [139, 161] on div at bounding box center [211, 161] width 225 height 27
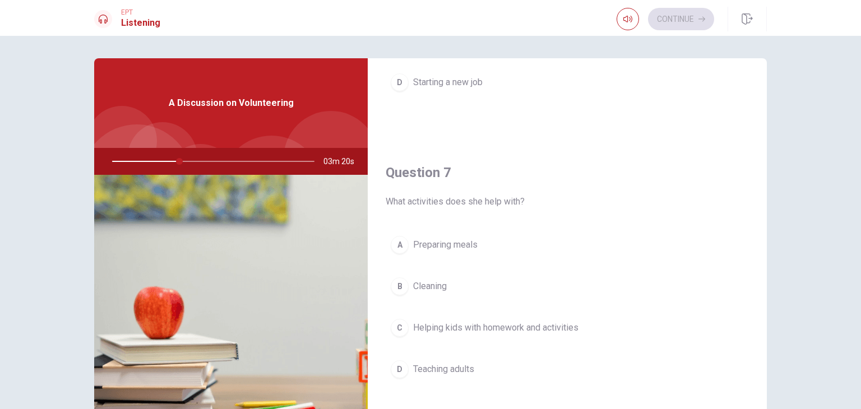
scroll to position [208, 0]
click at [473, 317] on span "Helping kids with homework and activities" at bounding box center [495, 323] width 165 height 13
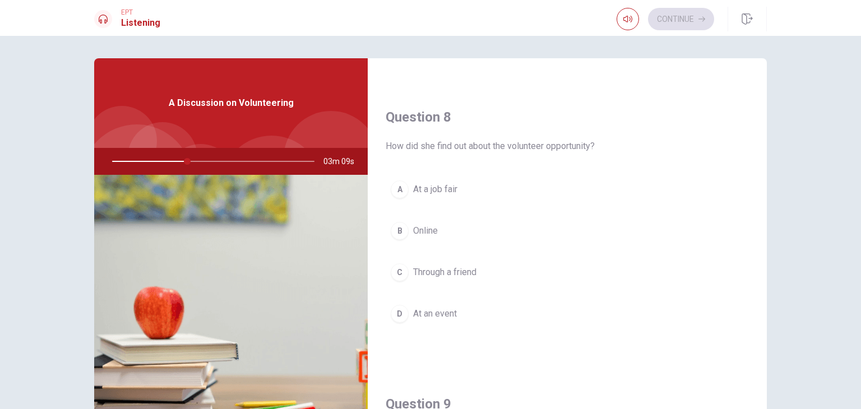
scroll to position [547, 0]
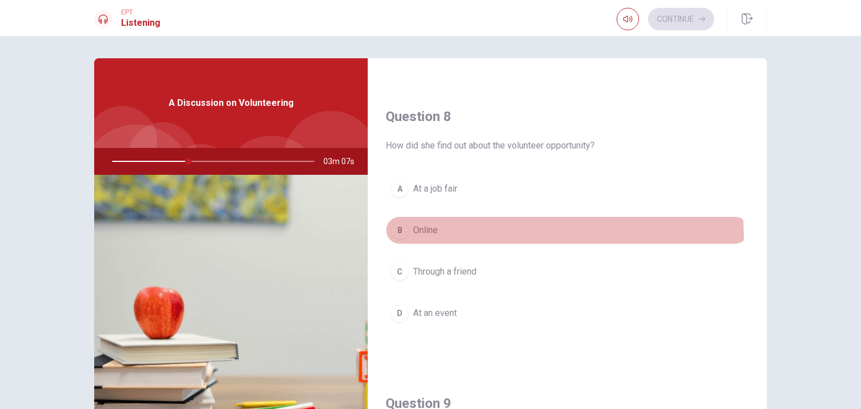
click at [461, 235] on button "B Online" at bounding box center [566, 230] width 363 height 28
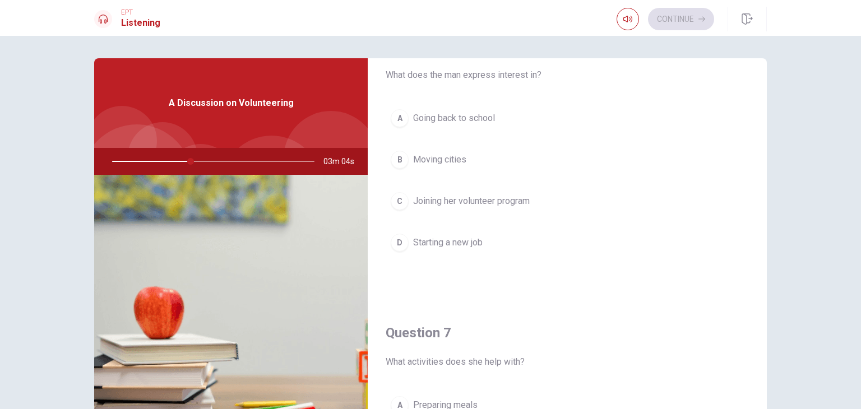
scroll to position [43, 0]
click at [503, 201] on span "Joining her volunteer program" at bounding box center [471, 202] width 117 height 13
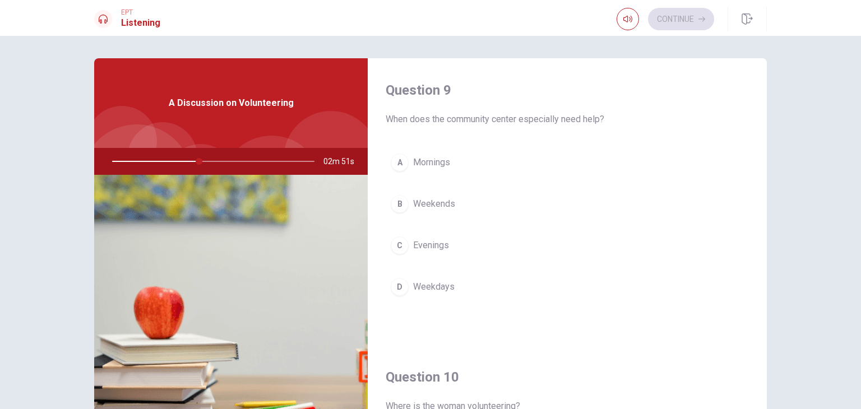
scroll to position [861, 0]
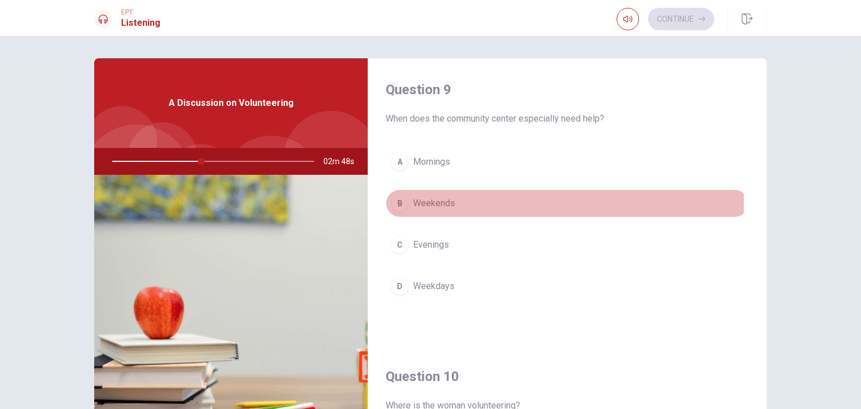
click at [453, 199] on button "B Weekends" at bounding box center [566, 203] width 363 height 28
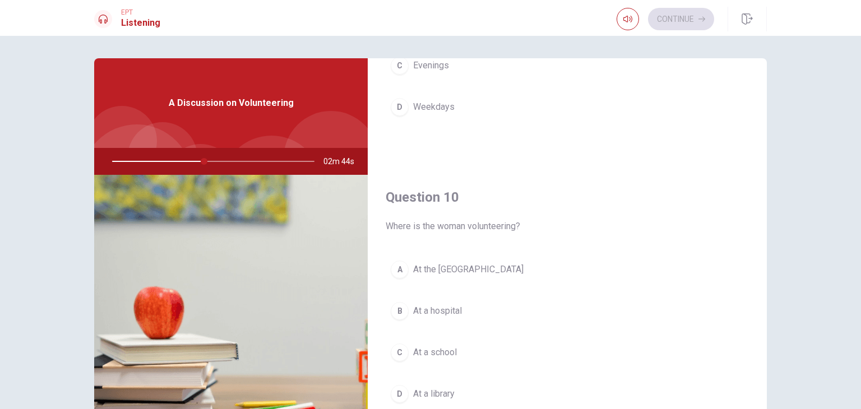
scroll to position [97, 0]
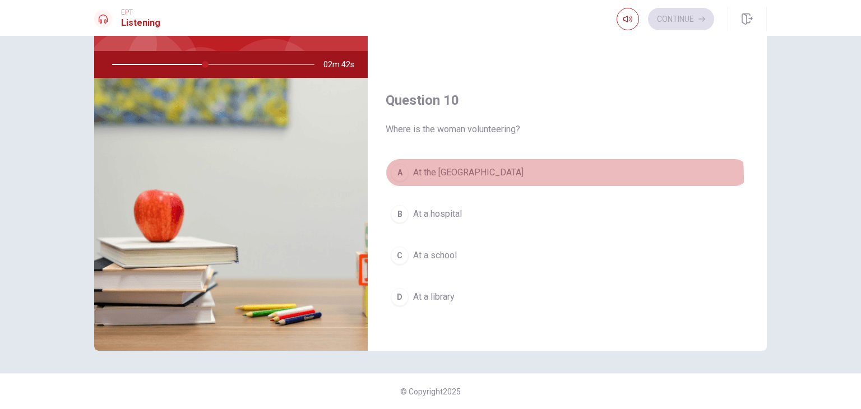
click at [491, 174] on span "At the [GEOGRAPHIC_DATA]" at bounding box center [468, 172] width 110 height 13
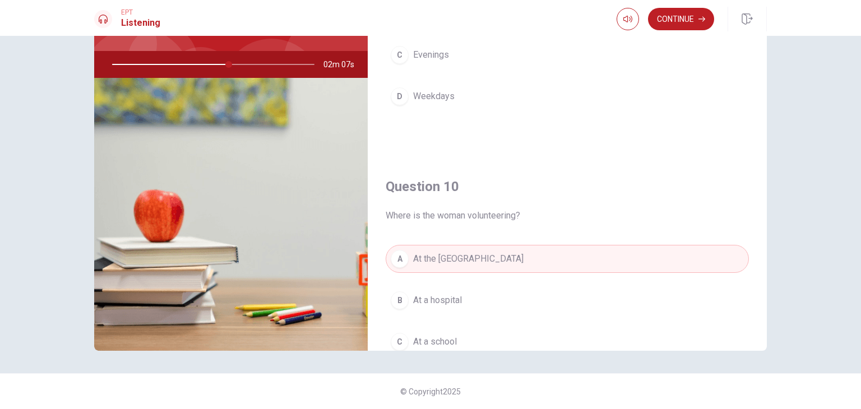
scroll to position [1040, 0]
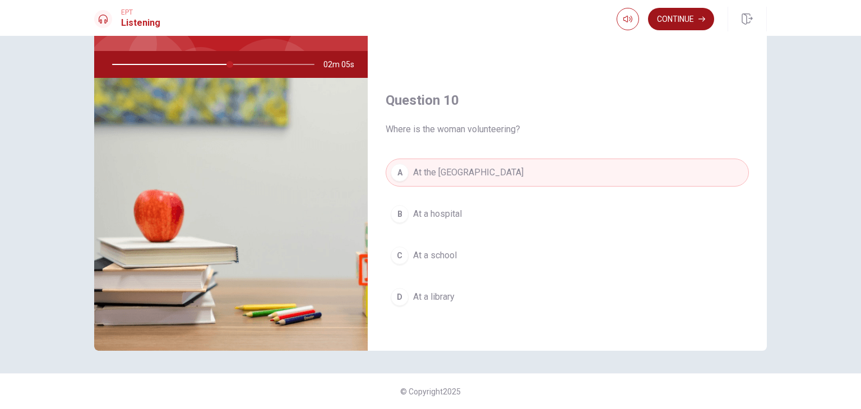
click at [701, 10] on button "Continue" at bounding box center [681, 19] width 66 height 22
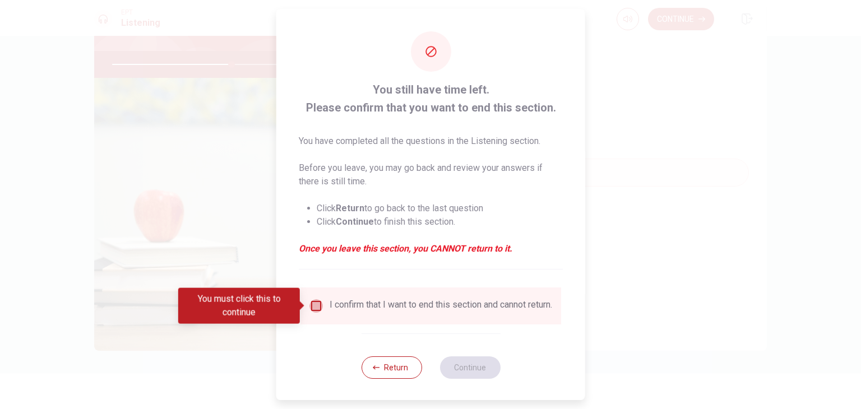
click at [316, 305] on input "You must click this to continue" at bounding box center [315, 305] width 13 height 13
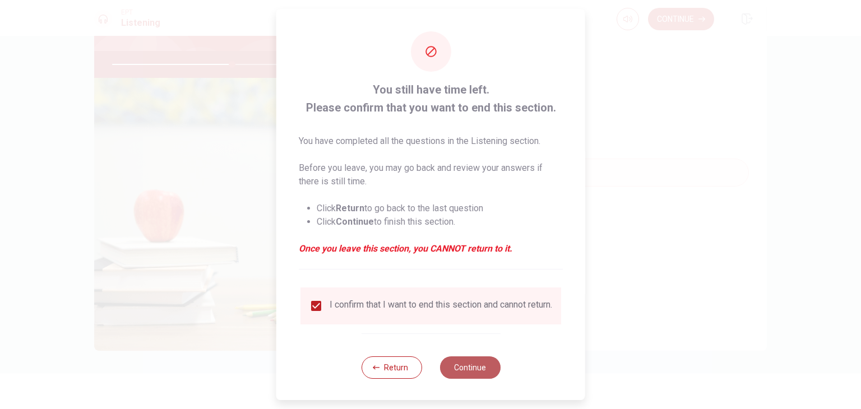
click at [464, 374] on button "Continue" at bounding box center [469, 367] width 61 height 22
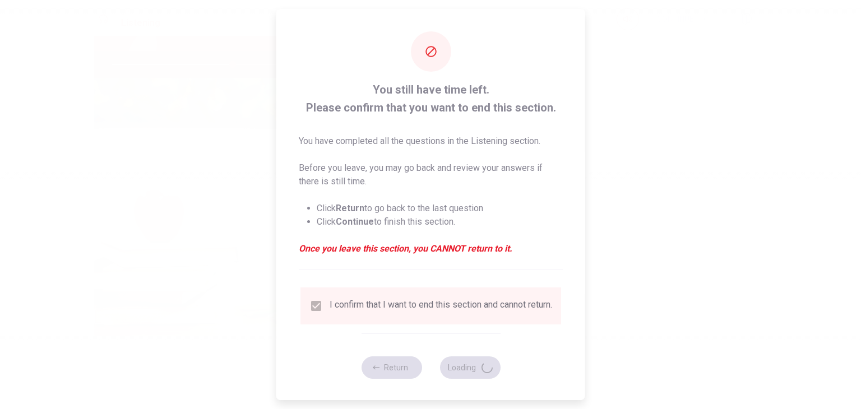
type input "60"
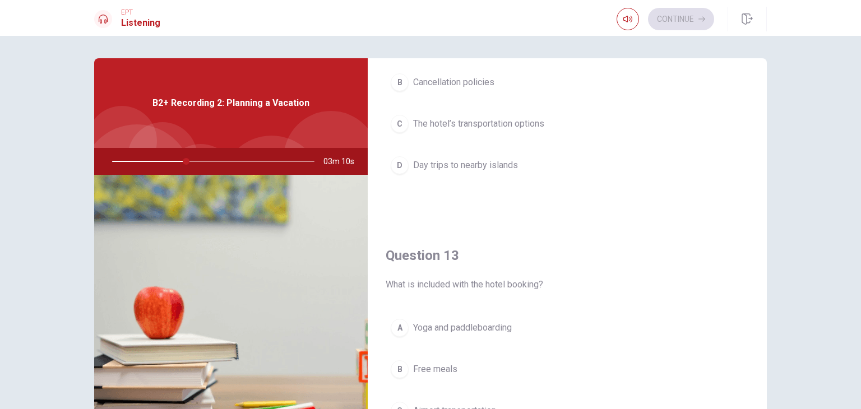
scroll to position [486, 0]
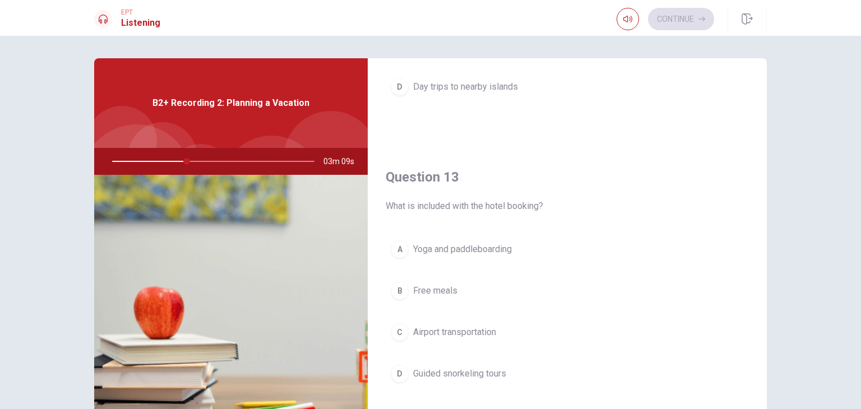
click at [489, 251] on span "Yoga and paddleboarding" at bounding box center [462, 249] width 99 height 13
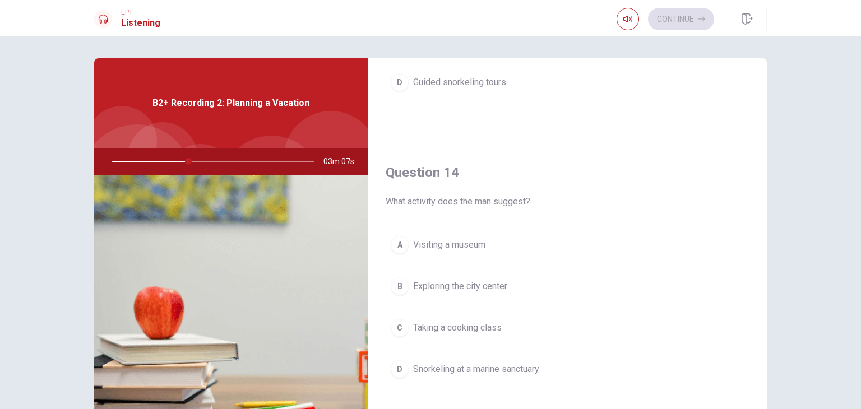
scroll to position [778, 0]
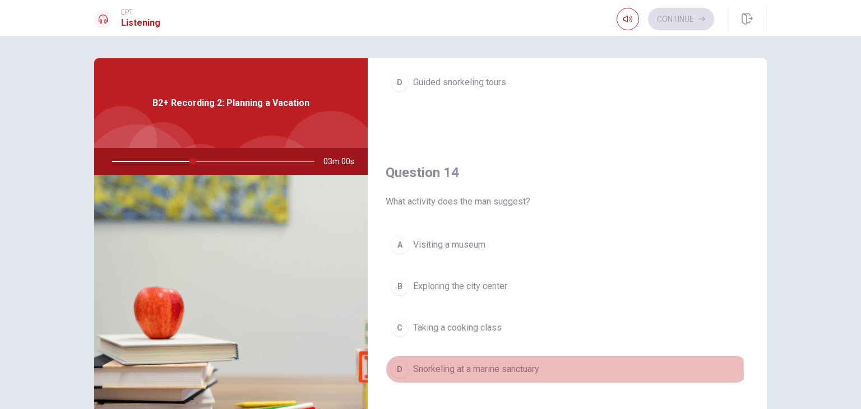
click at [506, 368] on span "Snorkeling at a marine sanctuary" at bounding box center [476, 368] width 126 height 13
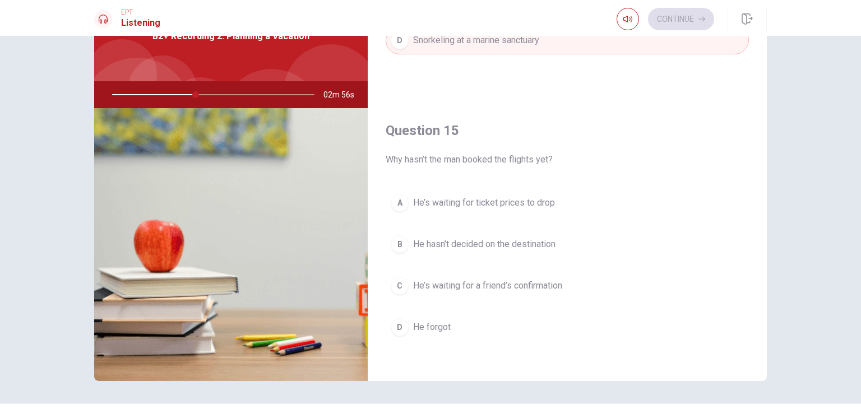
scroll to position [67, 0]
click at [536, 198] on span "He’s waiting for ticket prices to drop" at bounding box center [484, 202] width 142 height 13
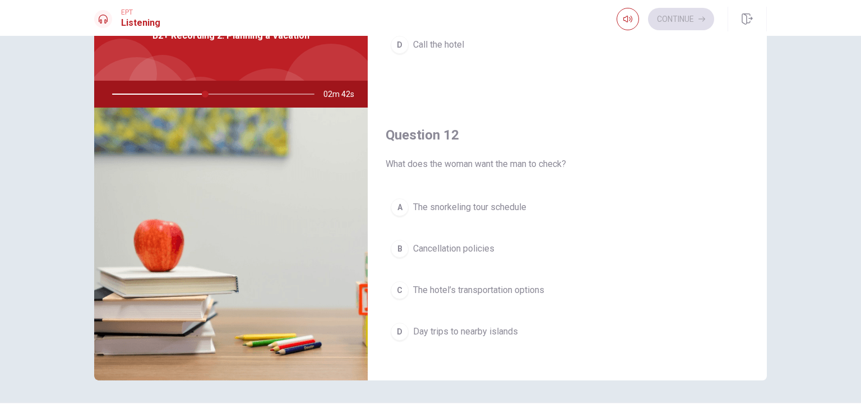
scroll to position [173, 0]
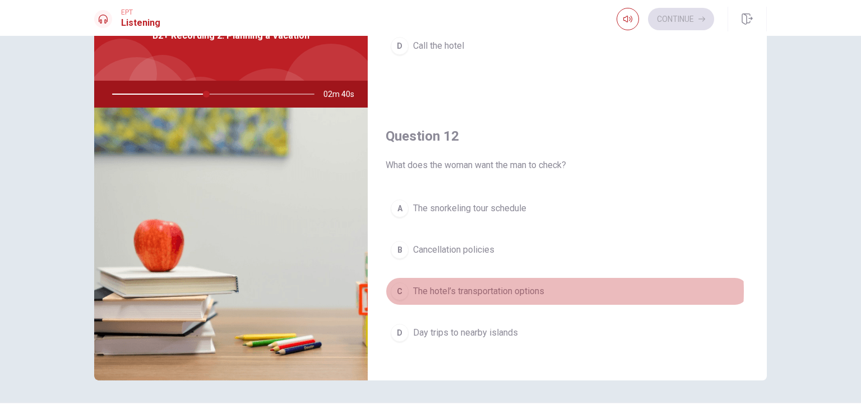
click at [540, 290] on span "The hotel’s transportation options" at bounding box center [478, 291] width 131 height 13
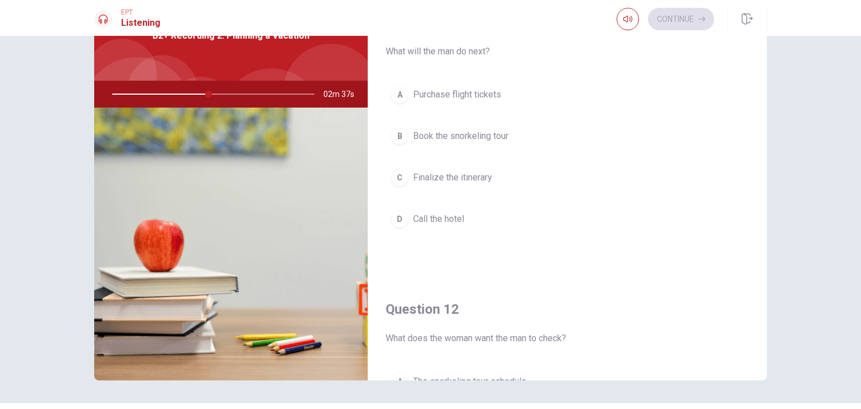
scroll to position [44, 0]
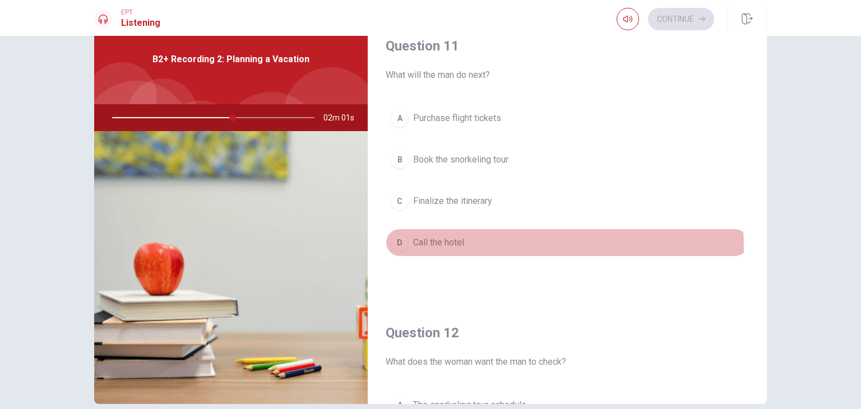
click at [455, 247] on span "Call the hotel" at bounding box center [438, 242] width 51 height 13
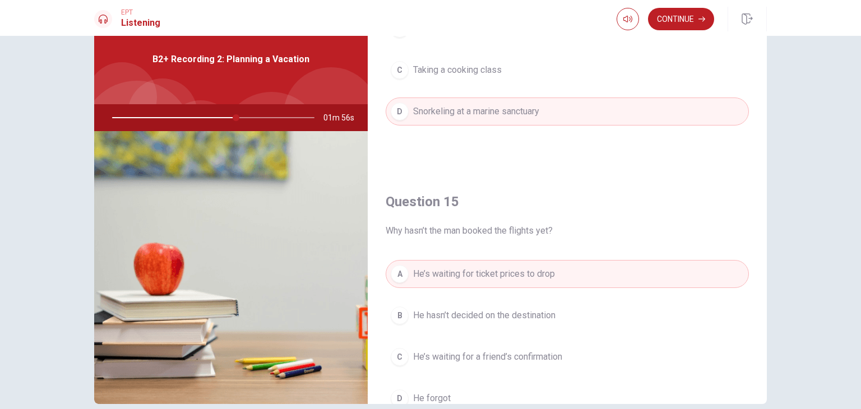
scroll to position [1040, 0]
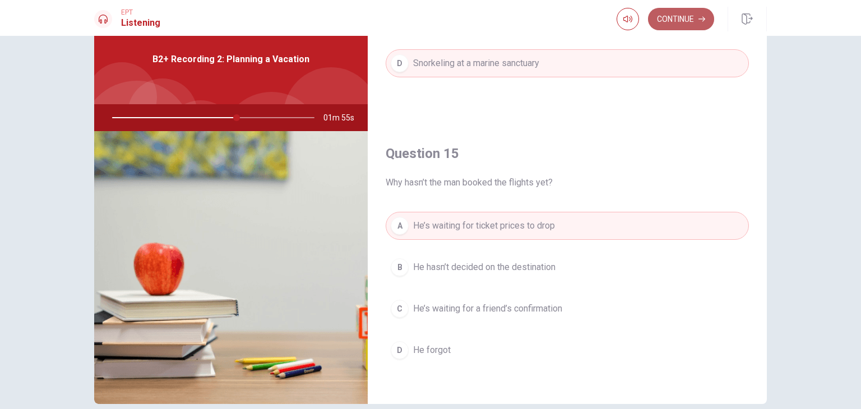
click at [677, 14] on button "Continue" at bounding box center [681, 19] width 66 height 22
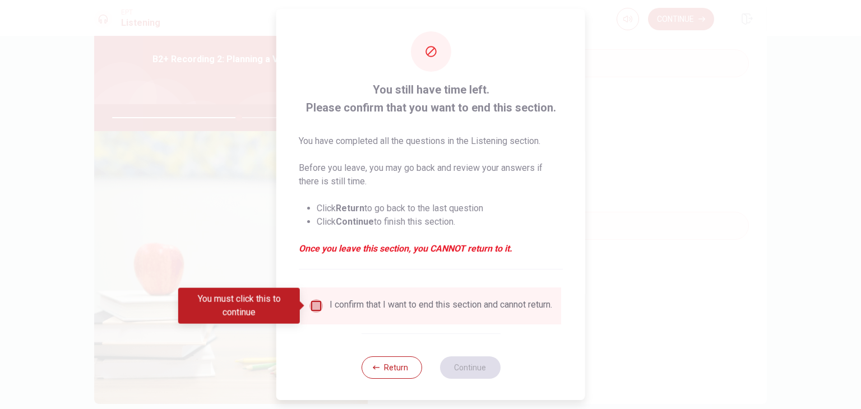
click at [317, 305] on input "You must click this to continue" at bounding box center [315, 305] width 13 height 13
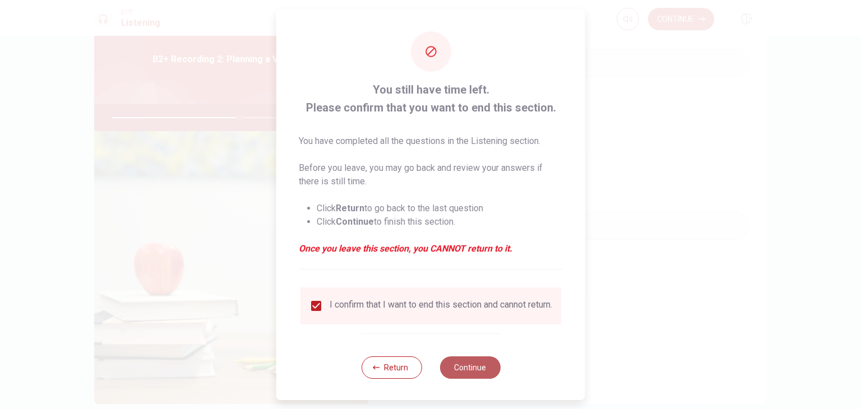
click at [456, 374] on button "Continue" at bounding box center [469, 367] width 61 height 22
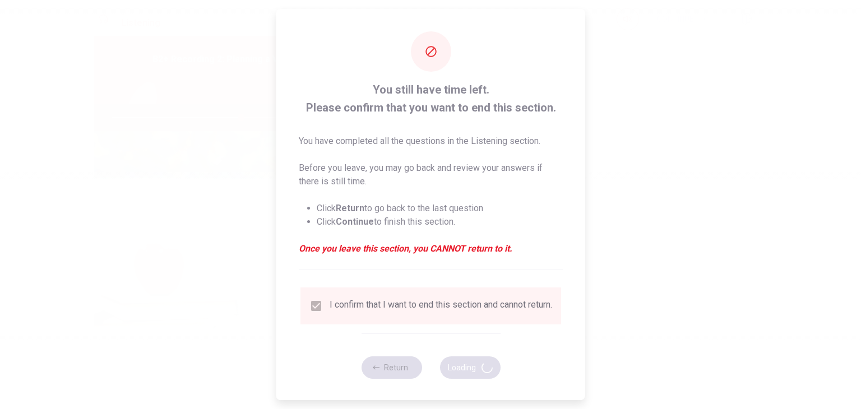
type input "64"
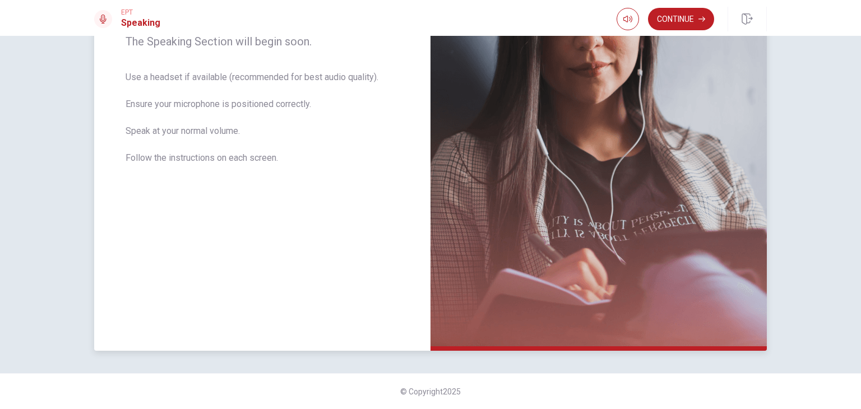
scroll to position [0, 0]
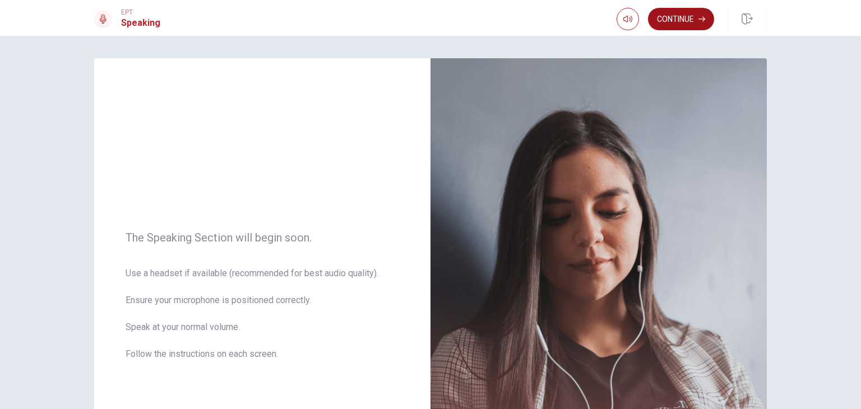
click at [699, 25] on button "Continue" at bounding box center [681, 19] width 66 height 22
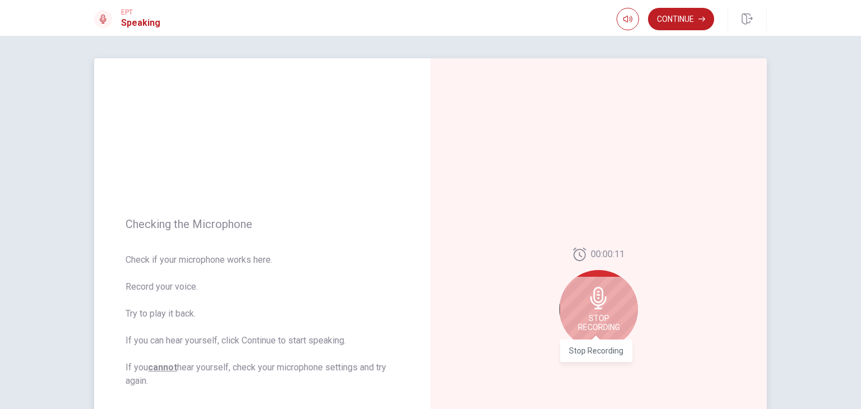
click at [610, 317] on span "Stop Recording" at bounding box center [599, 323] width 42 height 18
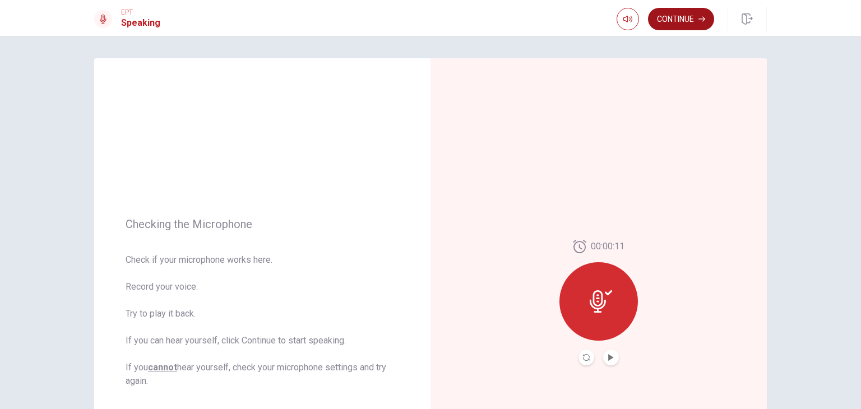
click at [682, 21] on button "Continue" at bounding box center [681, 19] width 66 height 22
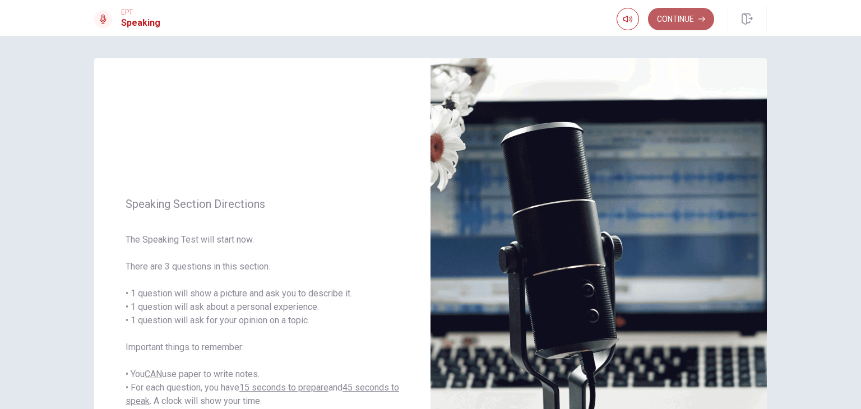
click at [682, 21] on button "Continue" at bounding box center [681, 19] width 66 height 22
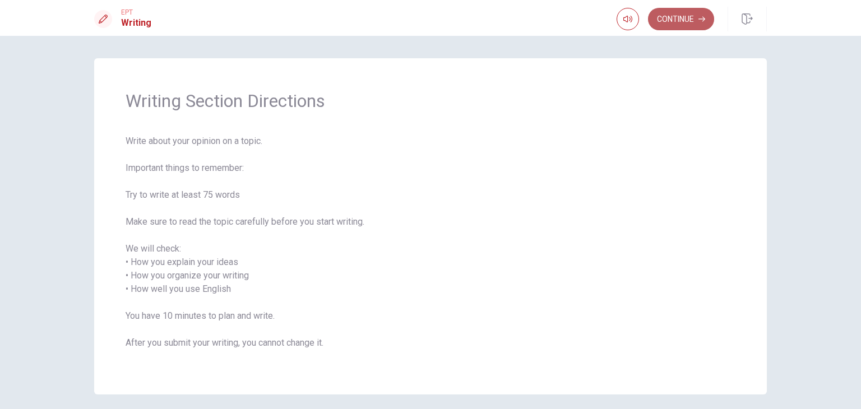
click at [677, 26] on button "Continue" at bounding box center [681, 19] width 66 height 22
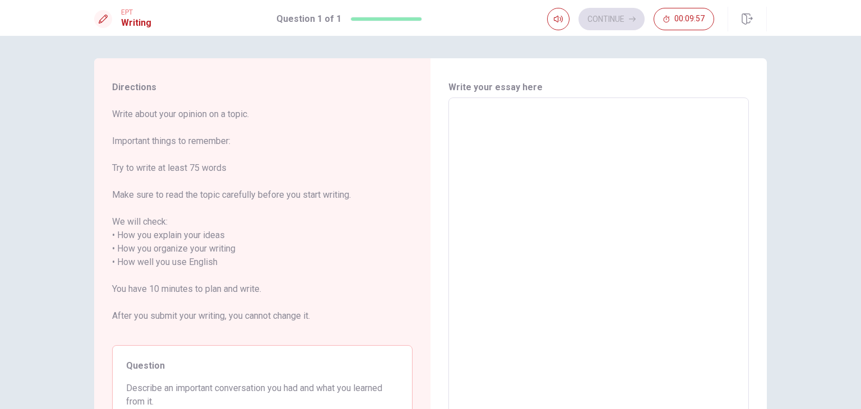
click at [471, 118] on textarea at bounding box center [598, 262] width 285 height 311
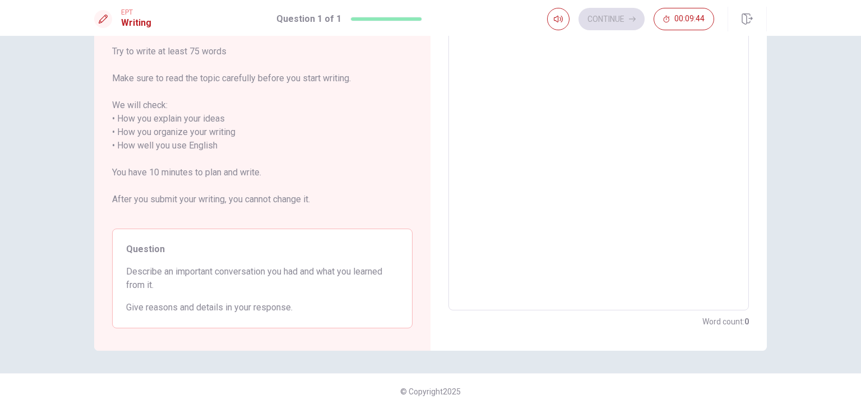
click at [489, 69] on textarea at bounding box center [598, 145] width 285 height 311
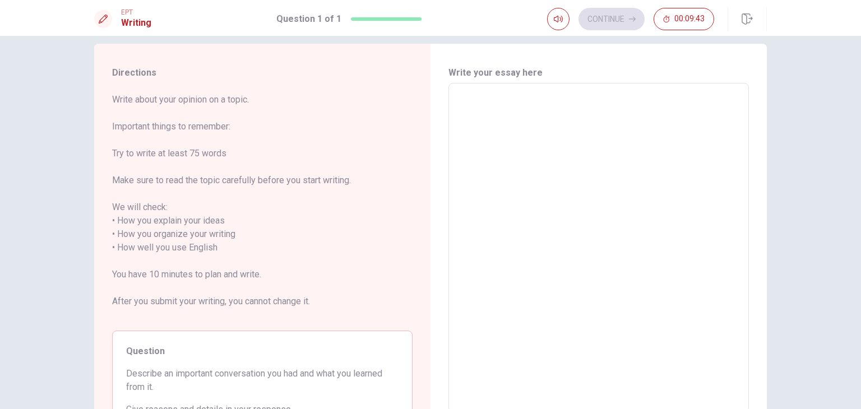
scroll to position [12, 0]
type textarea "T"
type textarea "x"
type textarea "Th"
type textarea "x"
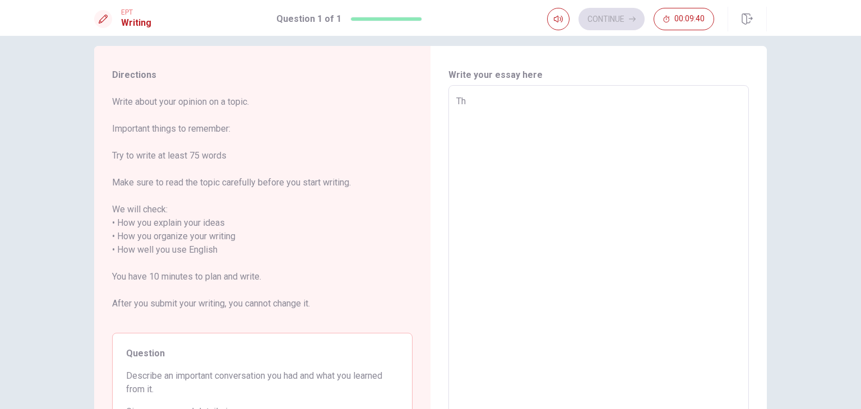
type textarea "The"
type textarea "x"
type textarea "The"
type textarea "x"
type textarea "The I"
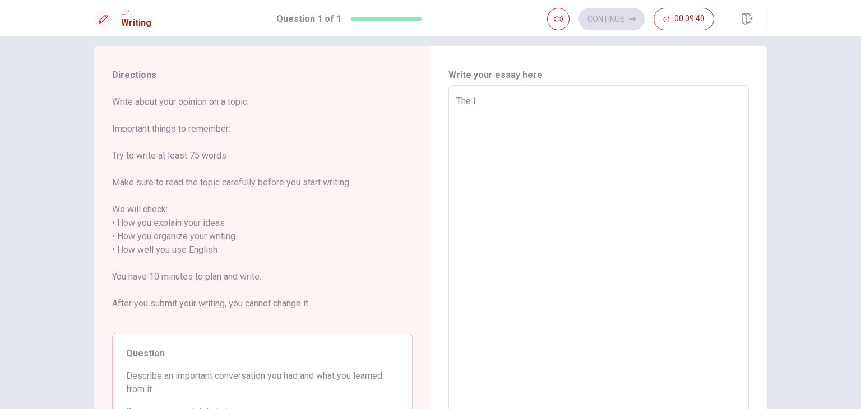
type textarea "x"
type textarea "The Im"
type textarea "x"
type textarea "The Imp"
type textarea "x"
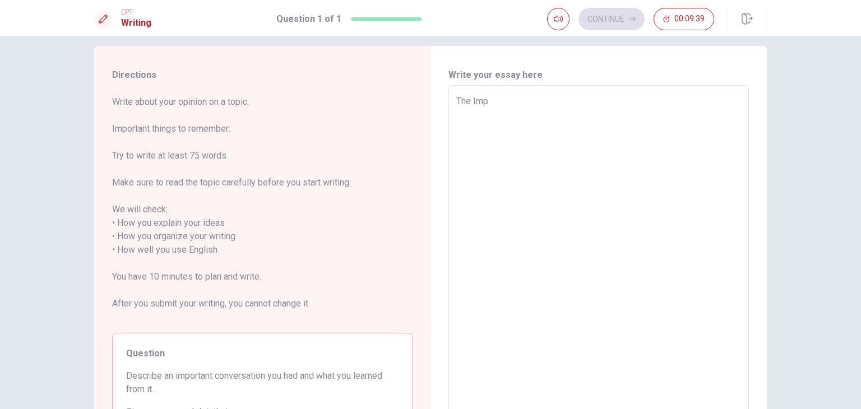
type textarea "The Impo"
type textarea "x"
type textarea "The Impor"
type textarea "x"
type textarea "The Import"
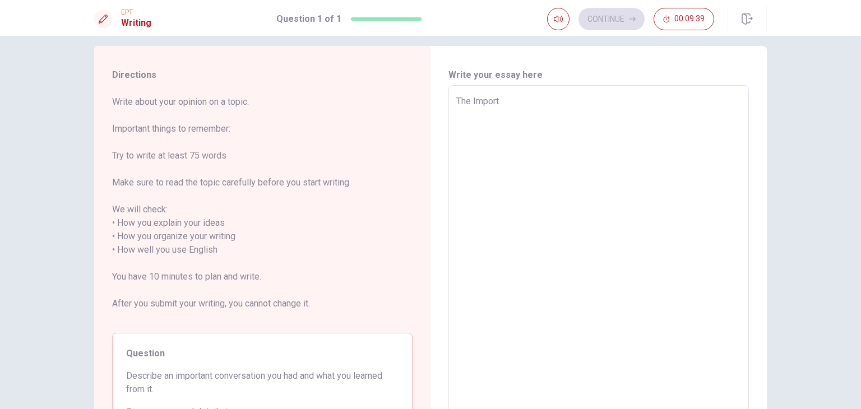
type textarea "x"
type textarea "The Importa"
type textarea "x"
type textarea "The Importam"
type textarea "x"
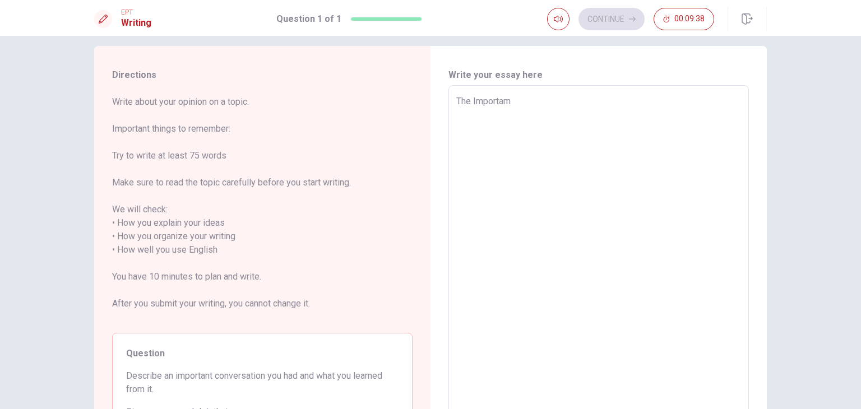
type textarea "The Importa"
type textarea "x"
type textarea "The Importan"
type textarea "x"
type textarea "The Important"
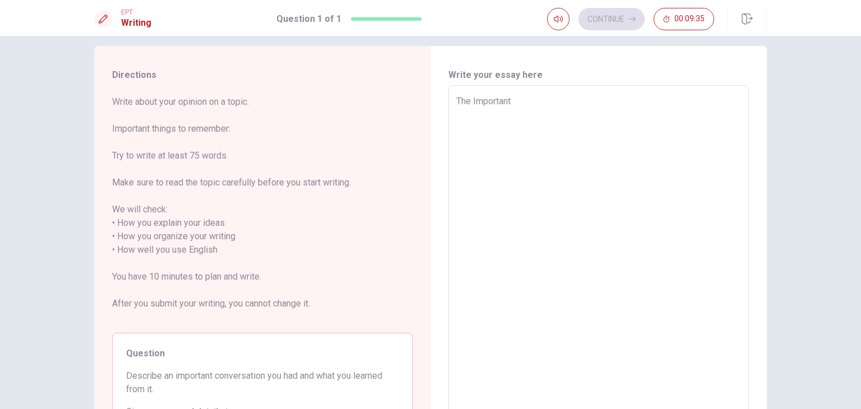
type textarea "x"
type textarea "The Important"
type textarea "x"
type textarea "The Important c"
type textarea "x"
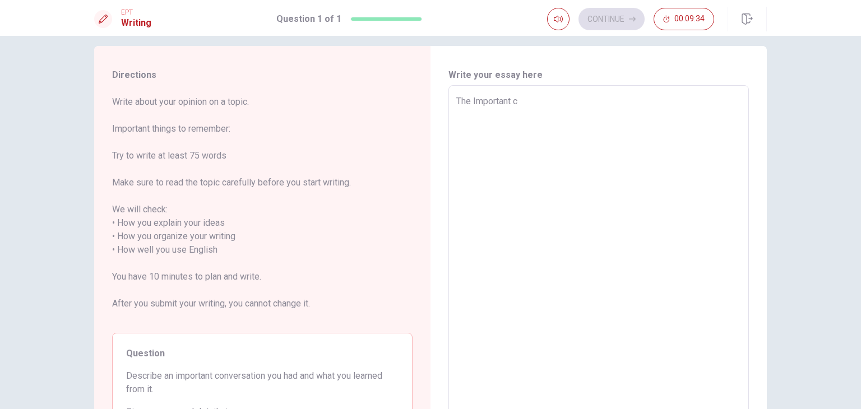
type textarea "The Important co"
type textarea "x"
type textarea "The Important con"
type textarea "x"
type textarea "The Important conv"
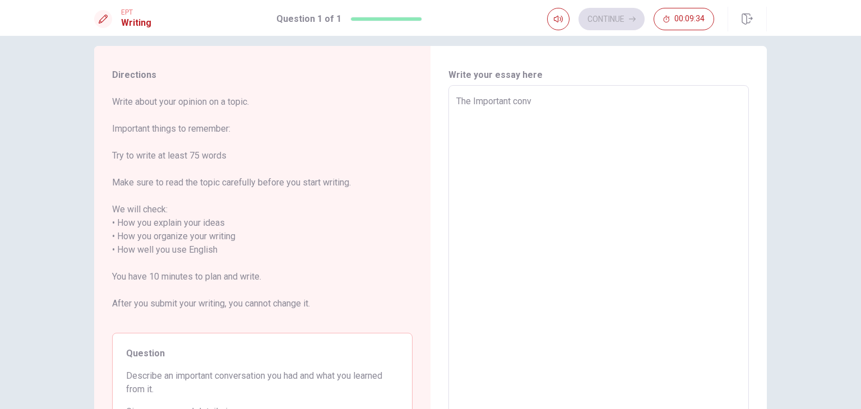
type textarea "x"
type textarea "The Important conve"
type textarea "x"
type textarea "The Important conver"
type textarea "x"
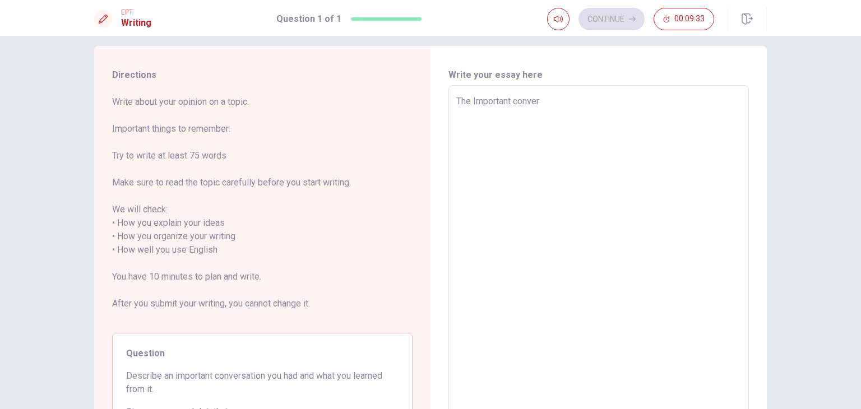
type textarea "The Important convers"
type textarea "x"
type textarea "The Important conversa"
type textarea "x"
type textarea "The Important conversat"
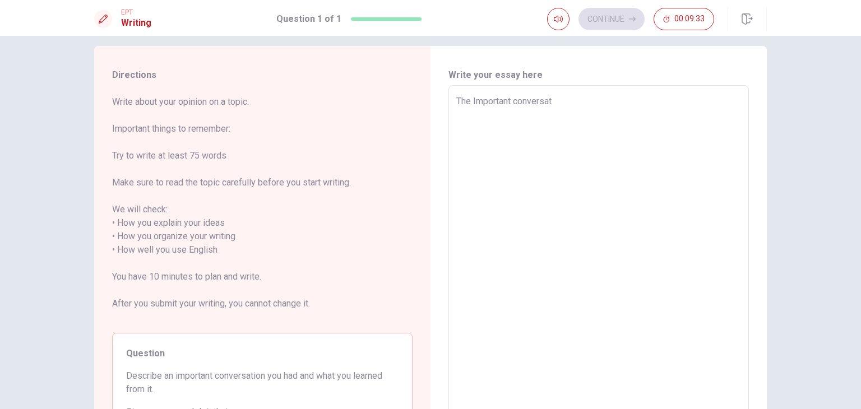
type textarea "x"
type textarea "The Important conversati"
type textarea "x"
type textarea "The Important conversatio"
type textarea "x"
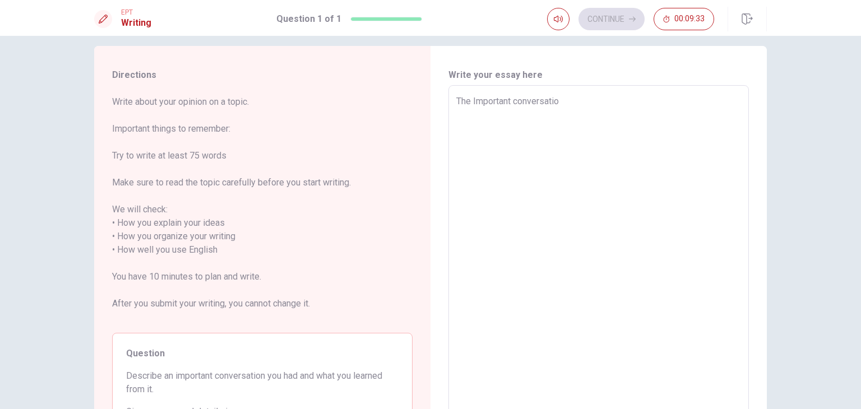
type textarea "The Important conversation"
type textarea "x"
type textarea "The Important conversation"
type textarea "x"
type textarea "The Important conversation I"
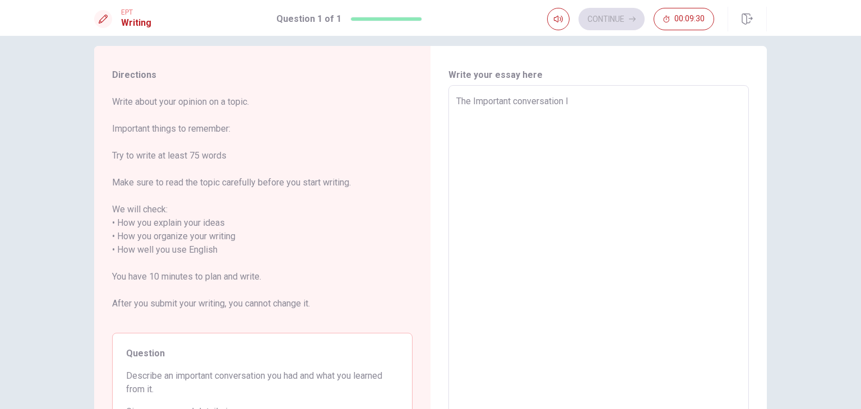
type textarea "x"
type textarea "The Important conversation I"
type textarea "x"
type textarea "The Important conversation I h"
type textarea "x"
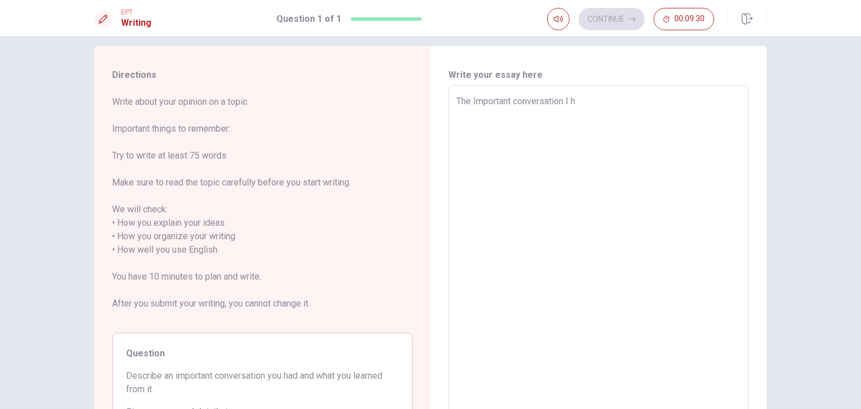
type textarea "The Important conversation I ha"
type textarea "x"
type textarea "The Important conversation I had"
type textarea "x"
type textarea "The Important conversation I hadd"
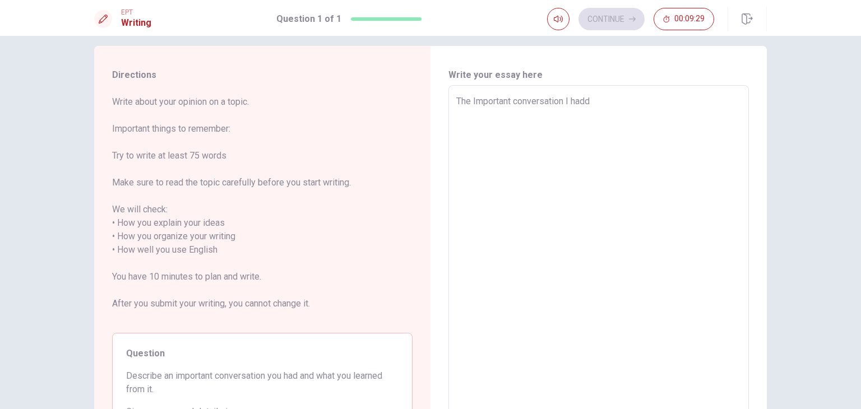
type textarea "x"
type textarea "The Important conversation I had"
type textarea "x"
type textarea "The Important conversation I had"
type textarea "x"
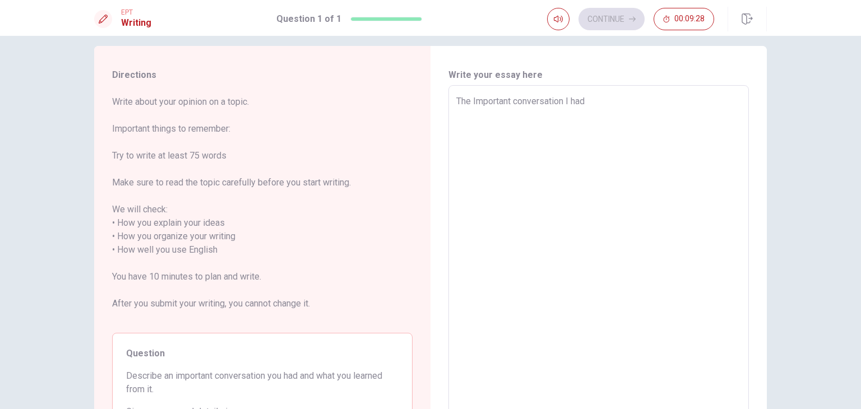
type textarea "The Important conversation I had w"
type textarea "x"
type textarea "The Important conversation I had wa"
type textarea "x"
type textarea "The Important conversation I had was"
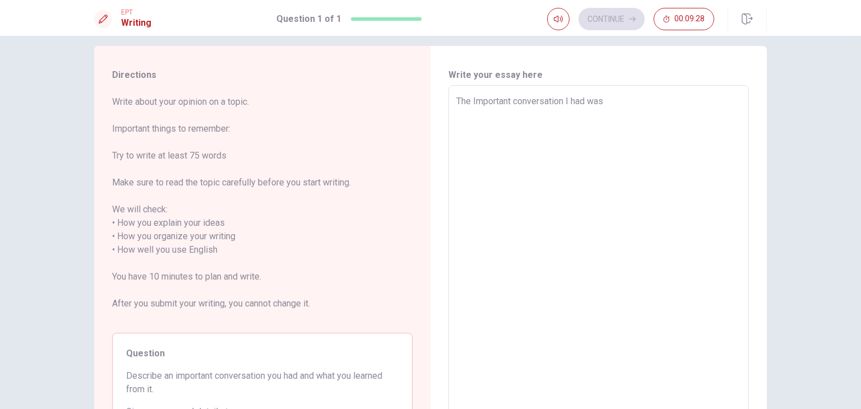
type textarea "x"
type textarea "The Important conversation I had was"
type textarea "x"
type textarea "The Important conversation I had was w"
type textarea "x"
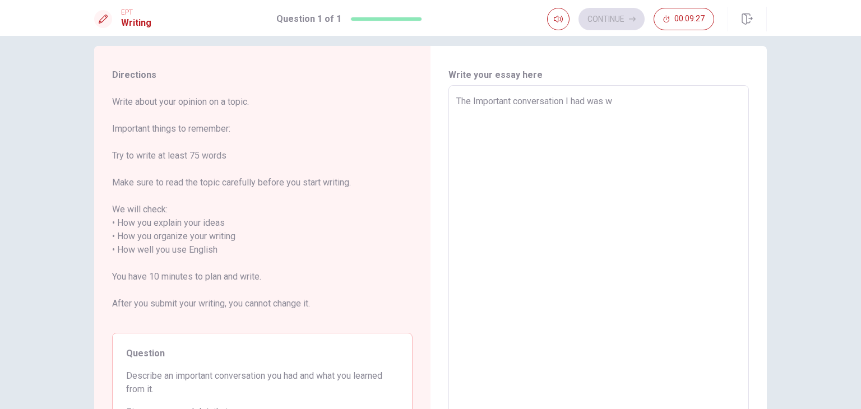
type textarea "The Important conversation I had was wi"
type textarea "x"
type textarea "The Important conversation I had was wit"
type textarea "x"
type textarea "The Important conversation I had was witj"
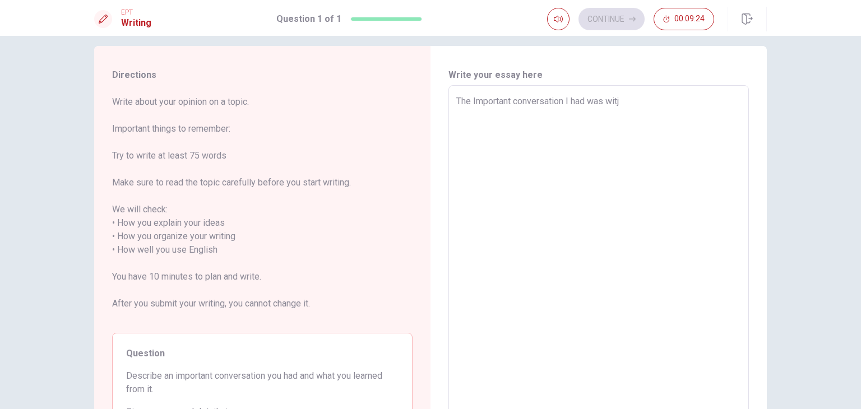
type textarea "x"
type textarea "The Important conversation I had was wit"
type textarea "x"
type textarea "The Important conversation I had was with"
type textarea "x"
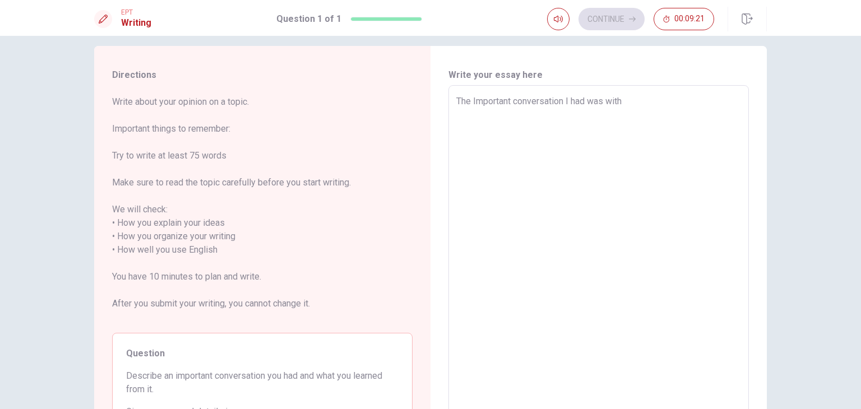
type textarea "The Important conversation I had was with"
type textarea "x"
type textarea "The Important conversation I had was with m"
type textarea "x"
type textarea "The Important conversation I had was with my"
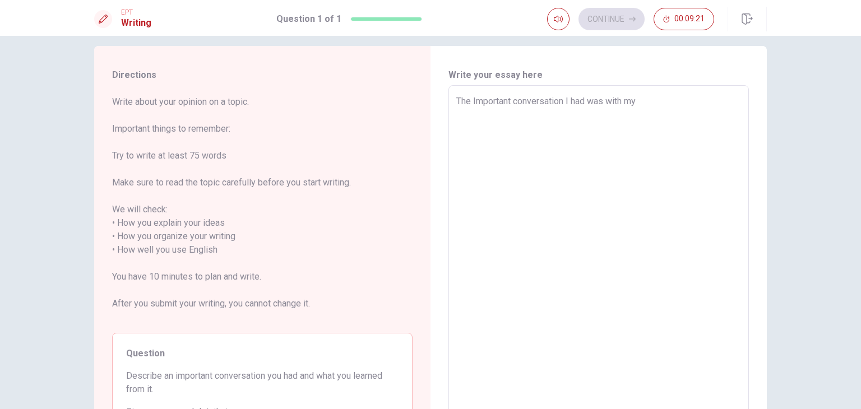
type textarea "x"
type textarea "The Important conversation I had was with my"
type textarea "x"
type textarea "The Important conversation I had was with my g"
type textarea "x"
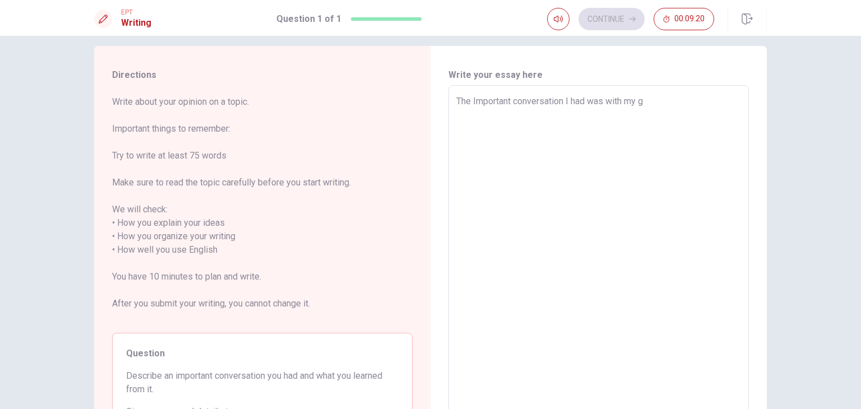
type textarea "The Important conversation I had was with my gr"
type textarea "x"
type textarea "The Important conversation I had was with my gri"
type textarea "x"
type textarea "The Important conversation I had was with my grie"
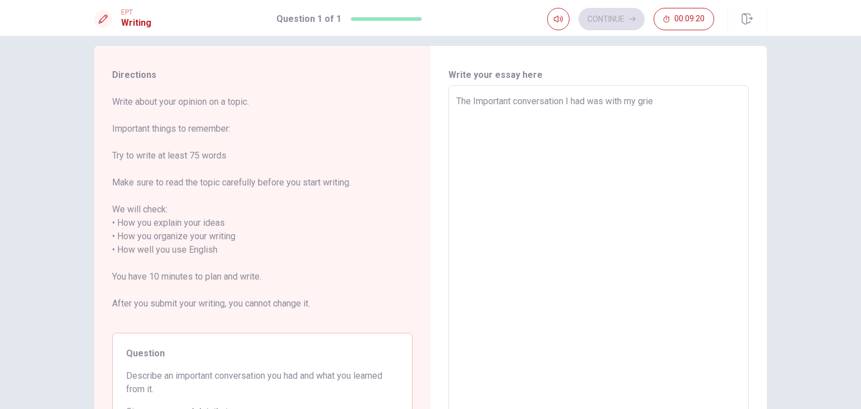
type textarea "x"
type textarea "The Important conversation I had was with my grien"
type textarea "x"
type textarea "The Important conversation I had was with my griend"
type textarea "x"
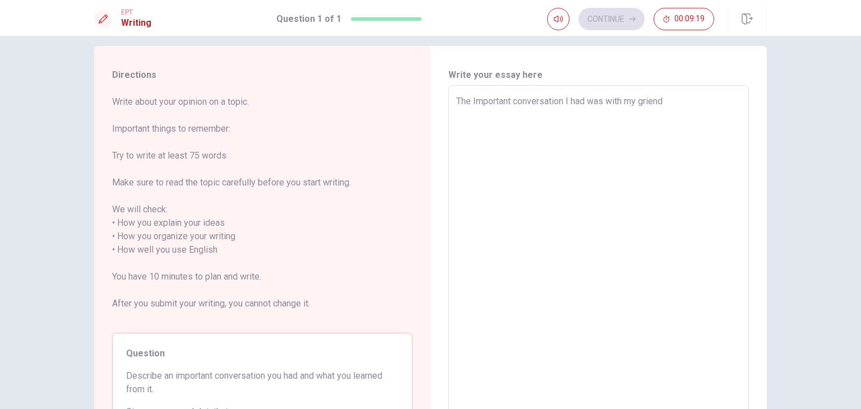
type textarea "The Important conversation I had was with my griend"
type textarea "x"
type textarea "The Important conversation I had was with my griend w"
type textarea "x"
type textarea "The Important conversation I had was with my griend wa"
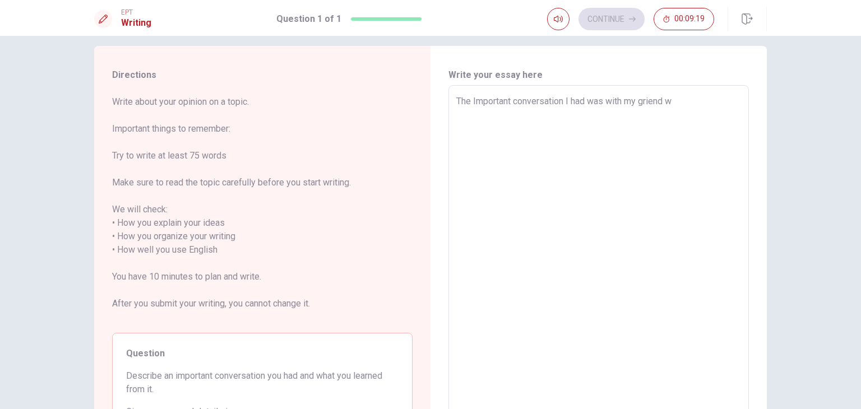
type textarea "x"
type textarea "The Important conversation I had was with my griend was"
type textarea "x"
type textarea "The Important conversation I had was with my griend was"
type textarea "x"
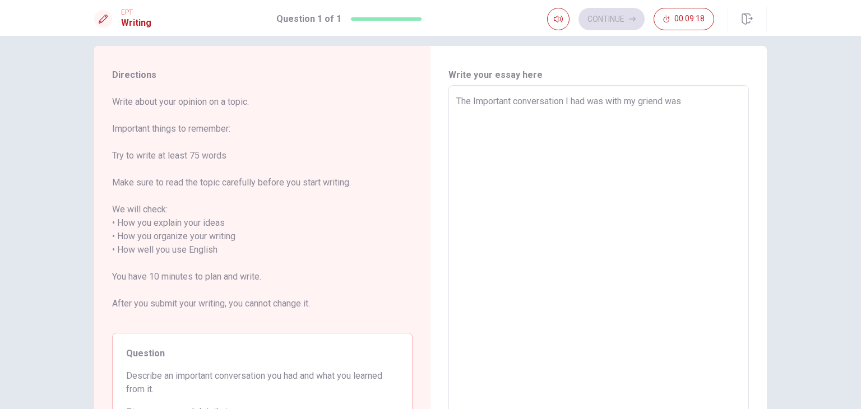
type textarea "The Important conversation I had was with my griend was r"
type textarea "x"
type textarea "The Important conversation I had was with my griend was re"
type textarea "x"
type textarea "The Important conversation I had was with my griend was reg"
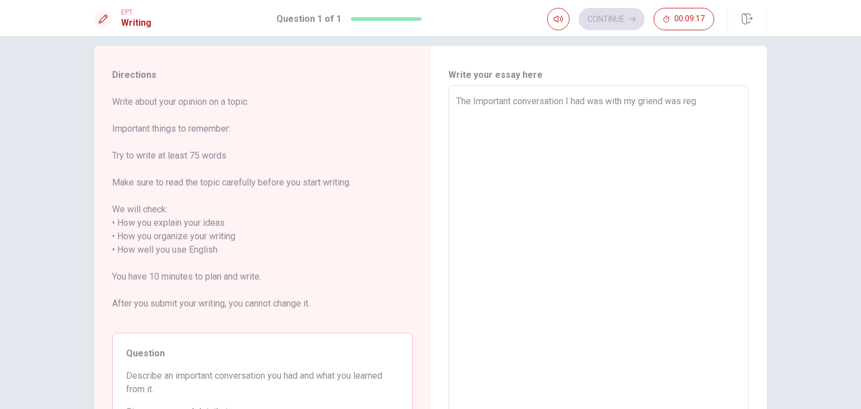
type textarea "x"
type textarea "The Important conversation I had was with my griend was rega"
type textarea "x"
type textarea "The Important conversation I had was with my griend was regar"
type textarea "x"
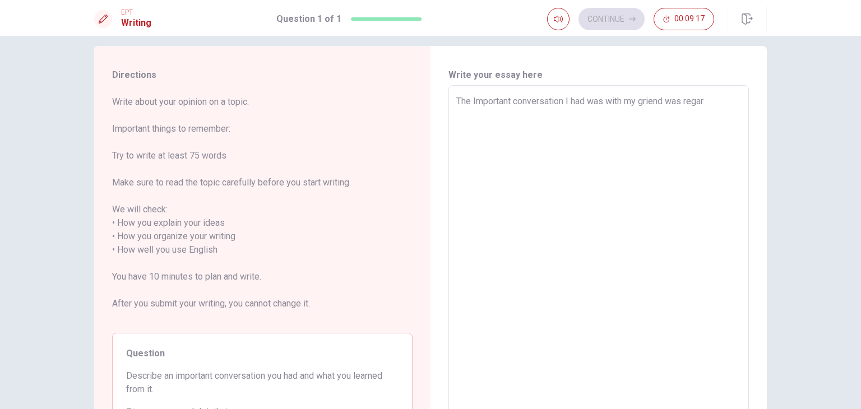
type textarea "The Important conversation I had was with my griend was regard"
type textarea "x"
type textarea "The Important conversation I had was with my griend was regardi"
type textarea "x"
type textarea "The Important conversation I had was with my griend was regardin"
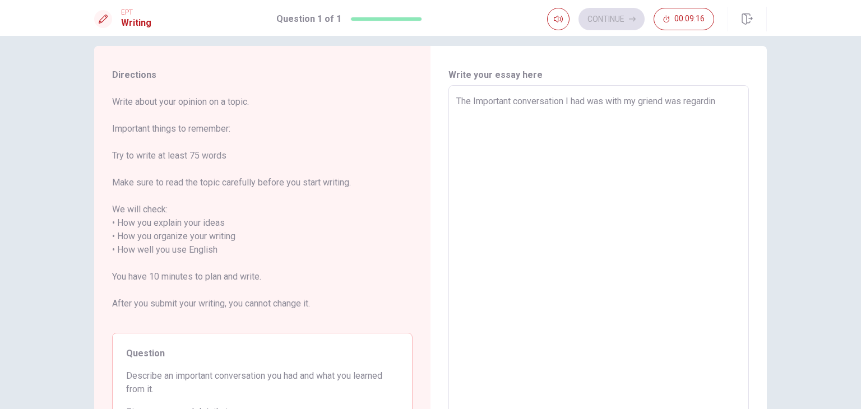
type textarea "x"
type textarea "The Important conversation I had was with my griend was regarding"
type textarea "x"
type textarea "The Important conversation I had was with my griend was regarding"
type textarea "x"
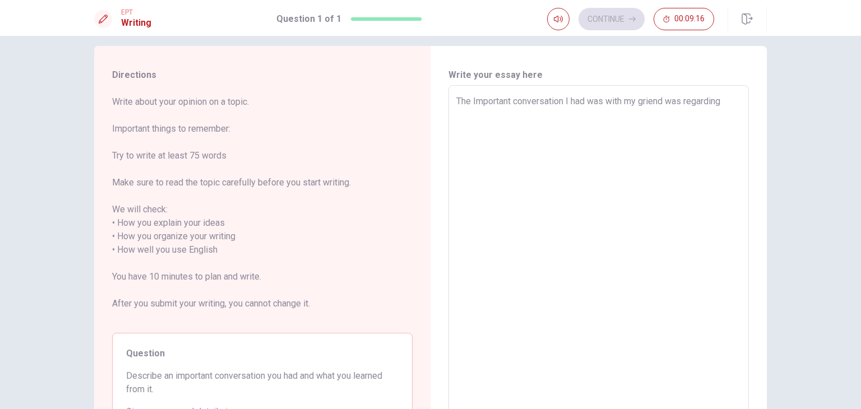
type textarea "The Important conversation I had was with my griend was regarding t"
type textarea "x"
type textarea "The Important conversation I had was with my griend was regarding th"
type textarea "x"
type textarea "The Important conversation I had was with my griend was regarding the"
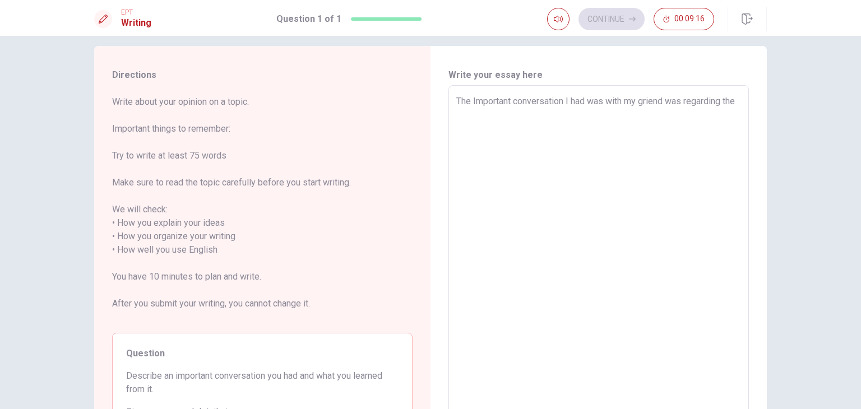
type textarea "x"
type textarea "The Important conversation I had was with my griend was regarding the"
type textarea "x"
type textarea "The Important conversation I had was with my griend was regarding the S"
type textarea "x"
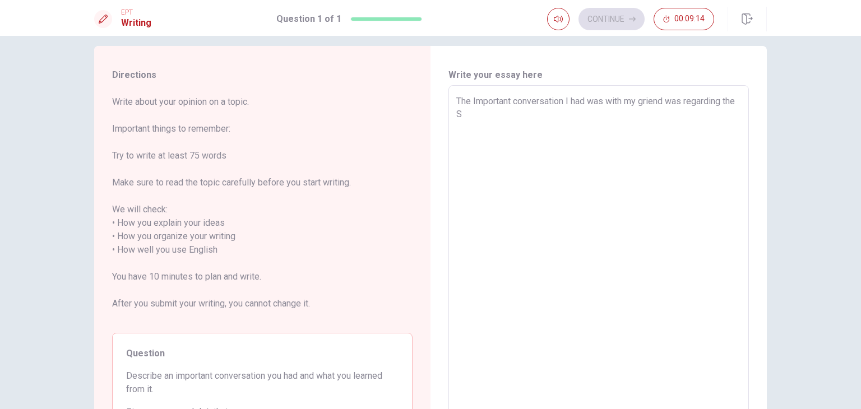
type textarea "The Important conversation I had was with my griend was regarding the St"
type textarea "x"
type textarea "The Important conversation I had was with my griend was regarding the Stoi"
type textarea "x"
type textarea "The Important conversation I had was with my griend was regarding the Stoic"
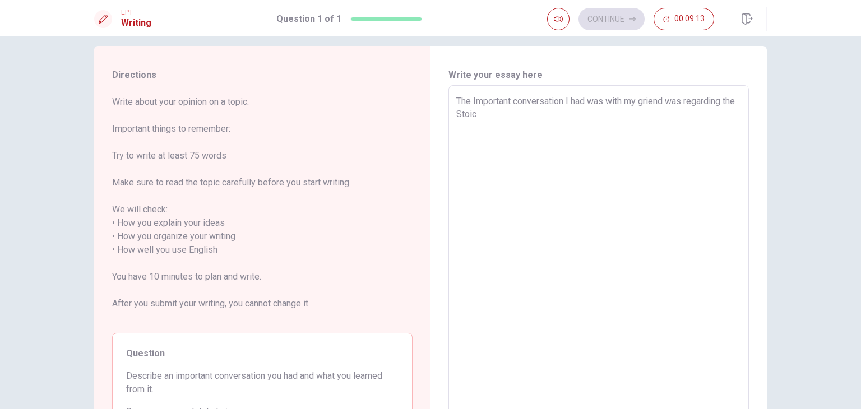
type textarea "x"
type textarea "The Important conversation I had was with my griend was regarding the [PERSON_N…"
type textarea "x"
type textarea "The Important conversation I had was with my griend was regarding the [PERSON_N…"
type textarea "x"
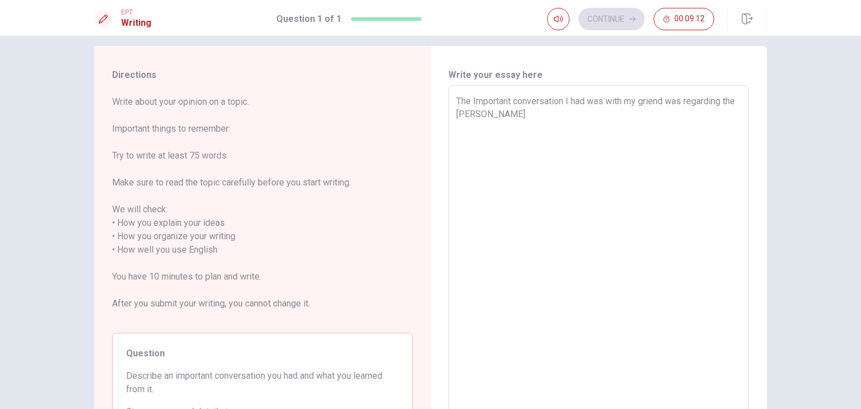
type textarea "The Important conversation I had was with my griend was regarding the [PERSON_N…"
type textarea "x"
type textarea "The Important conversation I had was with my griend was regarding the Stoic"
type textarea "x"
type textarea "The Important conversation I had was with my griend was regarding the Stoi"
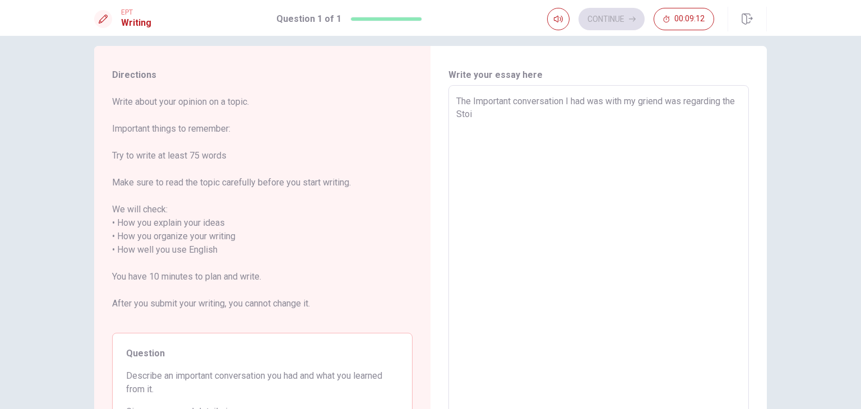
type textarea "x"
type textarea "The Important conversation I had was with my griend was regarding the Sto"
type textarea "x"
type textarea "The Important conversation I had was with my griend was regarding the Stoc"
type textarea "x"
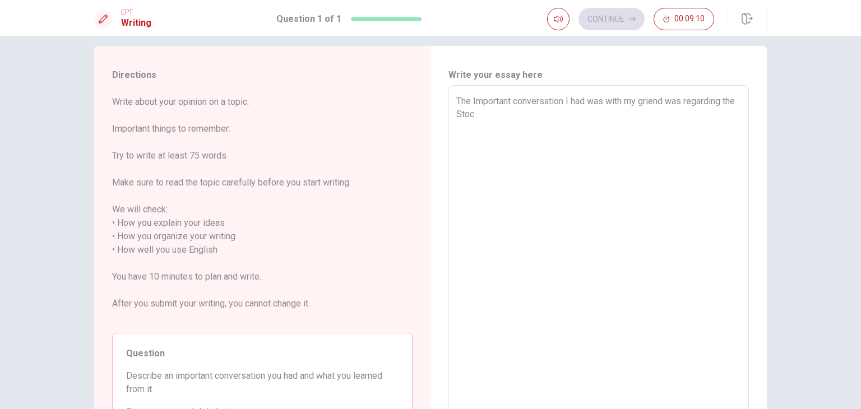
type textarea "The Important conversation I had was with my griend was regarding the Stock"
type textarea "x"
type textarea "The Important conversation I had was with my griend was regarding the Stock"
type textarea "x"
type textarea "The Important conversation I had was with my griend was regarding the Stock m"
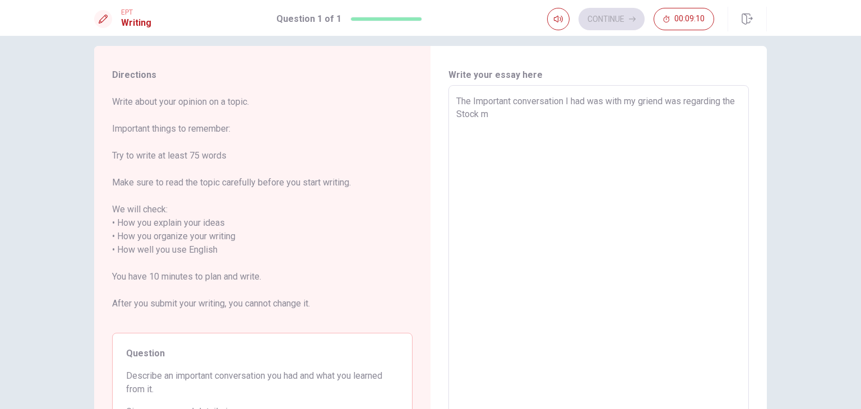
type textarea "x"
type textarea "The Important conversation I had was with my griend was regarding the Stock ma"
type textarea "x"
type textarea "The Important conversation I had was with my griend was regarding the Stock mar"
type textarea "x"
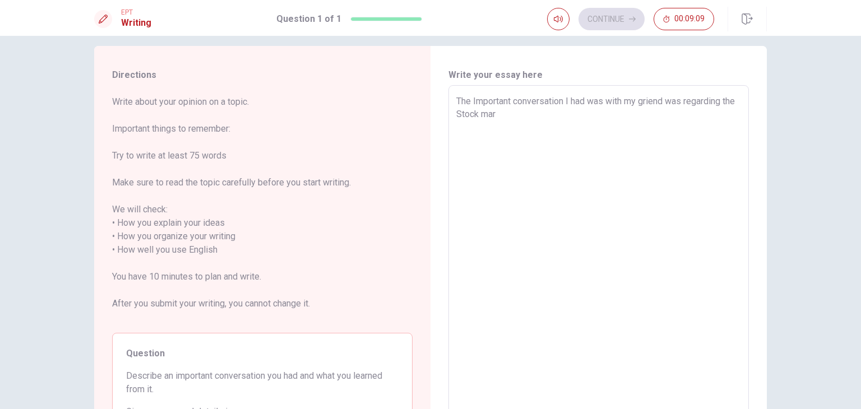
type textarea "The Important conversation I had was with my griend was regarding the Stock mark"
type textarea "x"
type textarea "The Important conversation I had was with my griend was regarding the Stock mar…"
type textarea "x"
type textarea "The Important conversation I had was with my griend was regarding the Stock mar…"
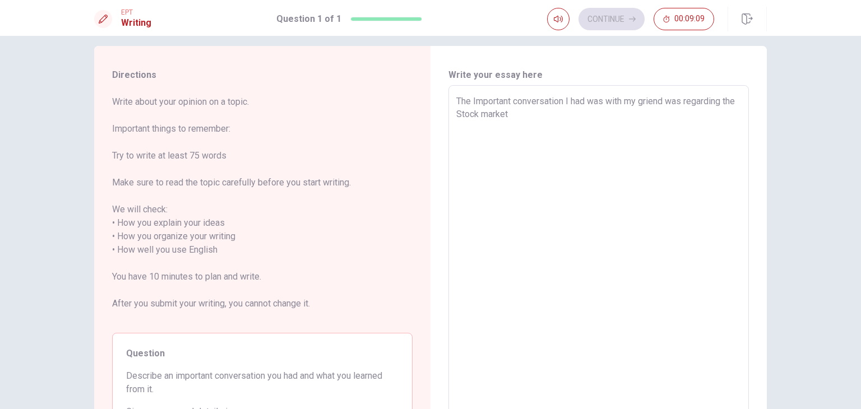
type textarea "x"
type textarea "The Important conversation I had was with my griend was regarding the Stock mar…"
type textarea "x"
type textarea "The Important conversation I had was with my griend was regarding the Stock mar…"
type textarea "x"
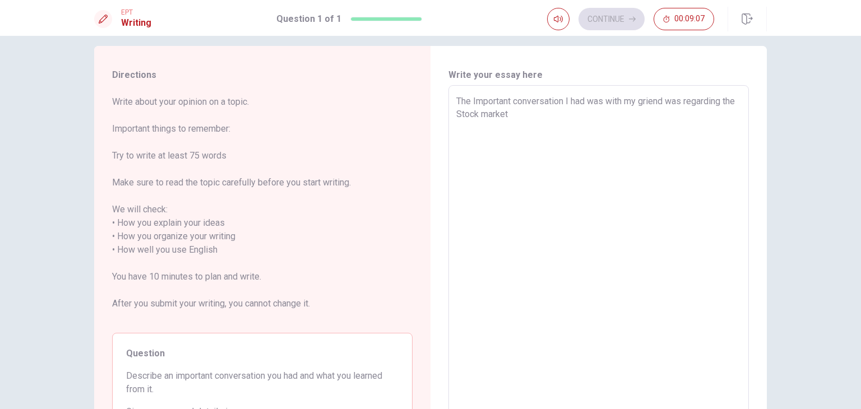
type textarea "The Important conversation I had was with my griend was regarding the Stock mar…"
click at [641, 101] on textarea "The Important conversation I had was with my griend was regarding the Stock mar…" at bounding box center [598, 250] width 285 height 311
click at [610, 166] on textarea "The Important conversation I had was with my friend was regarding the Stock mar…" at bounding box center [598, 250] width 285 height 311
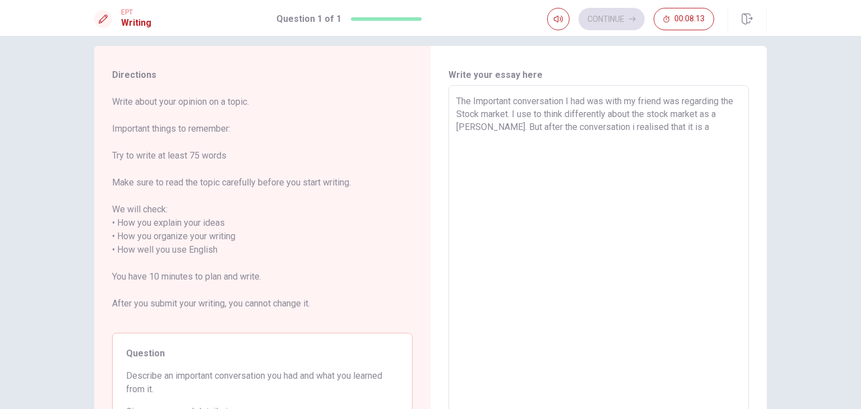
click at [673, 129] on textarea "The Important conversation I had was with my friend was regarding the Stock mar…" at bounding box center [598, 250] width 285 height 311
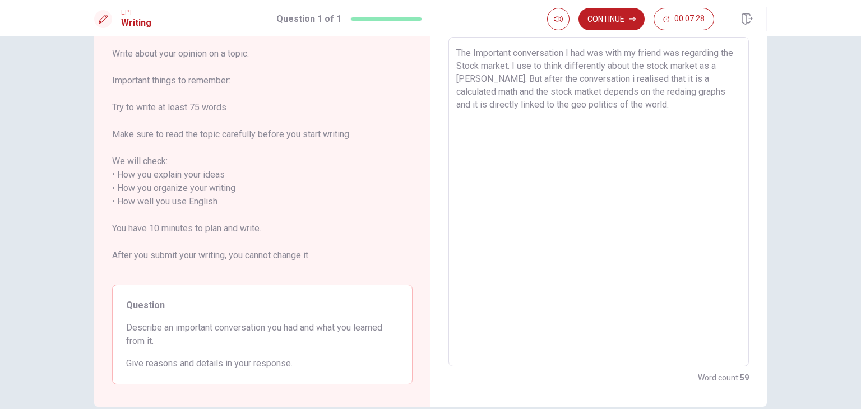
scroll to position [62, 0]
click at [547, 87] on textarea "The Important conversation I had was with my friend was regarding the Stock mar…" at bounding box center [598, 200] width 285 height 311
click at [638, 89] on textarea "The Important conversation I had was with my friend was regarding the Stock mar…" at bounding box center [598, 200] width 285 height 311
click at [639, 104] on textarea "The Important conversation I had was with my friend was regarding the Stock mar…" at bounding box center [598, 200] width 285 height 311
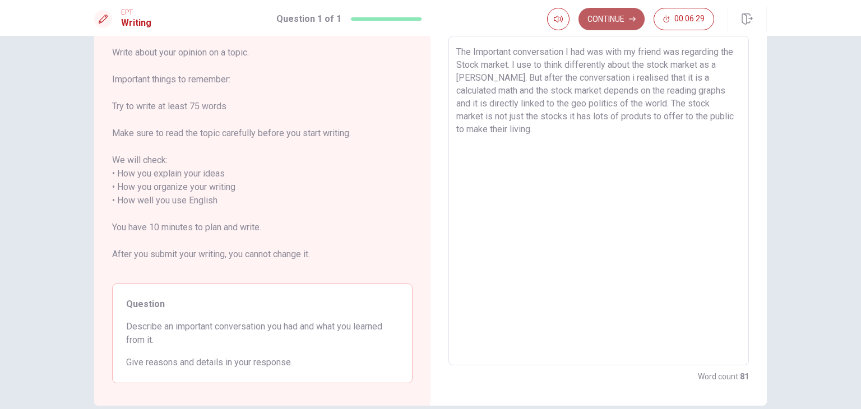
click at [616, 21] on button "Continue" at bounding box center [611, 19] width 66 height 22
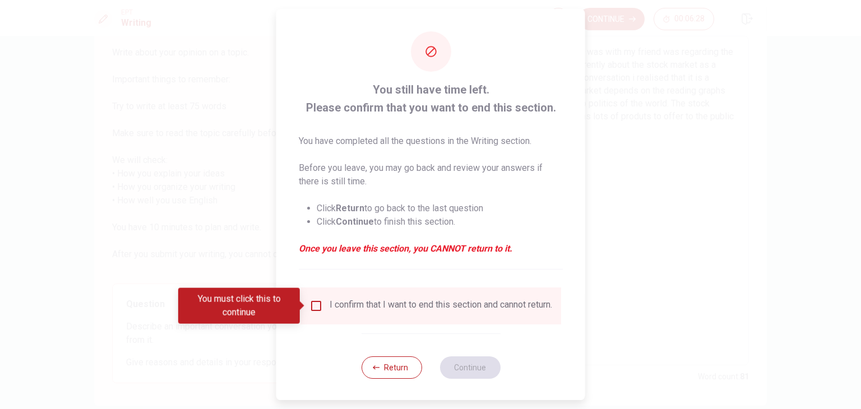
click at [313, 308] on input "You must click this to continue" at bounding box center [315, 305] width 13 height 13
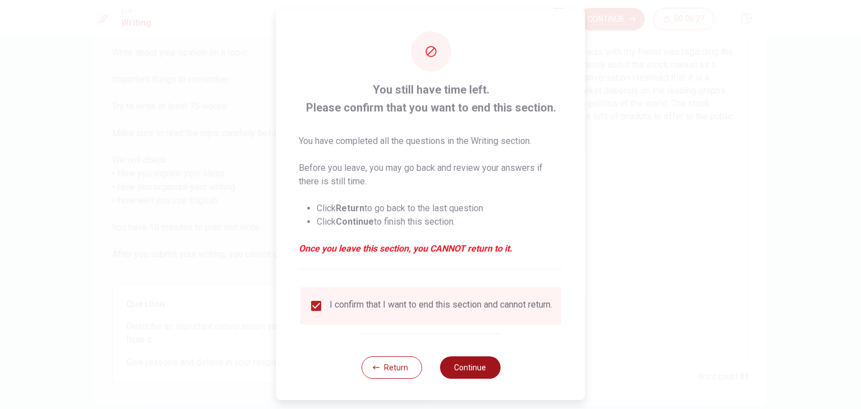
click at [459, 373] on button "Continue" at bounding box center [469, 367] width 61 height 22
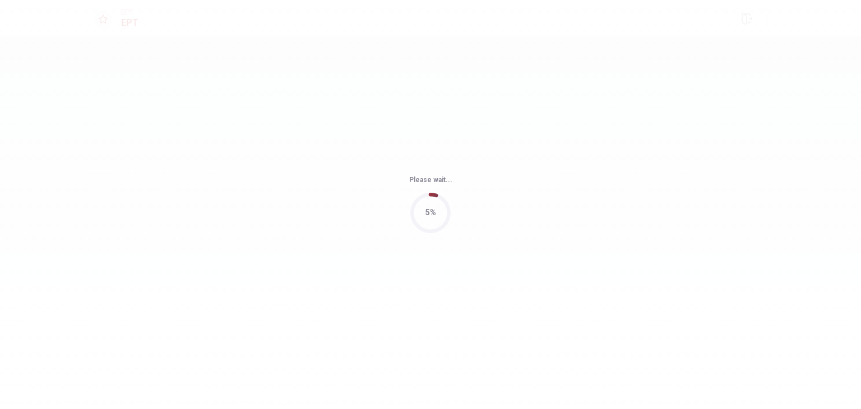
scroll to position [0, 0]
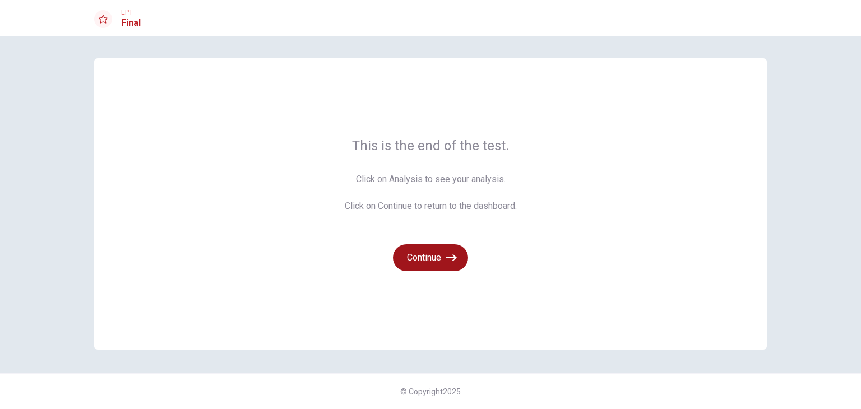
click at [434, 264] on button "Continue" at bounding box center [430, 257] width 75 height 27
